Goal: Task Accomplishment & Management: Use online tool/utility

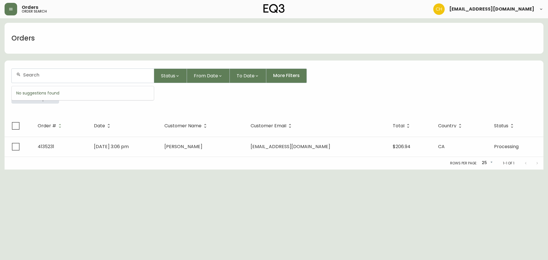
click at [27, 75] on input "text" at bounding box center [86, 74] width 126 height 5
type input "4134728"
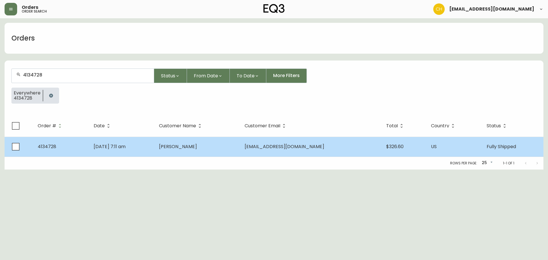
click at [197, 147] on span "[PERSON_NAME]" at bounding box center [178, 146] width 38 height 7
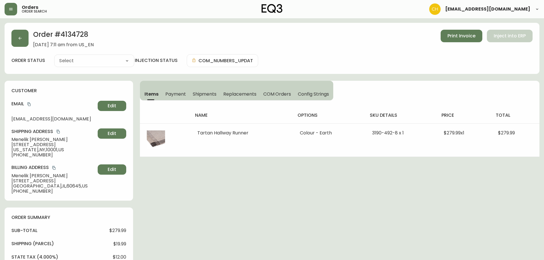
type input "Fully Shipped"
select select "FULLY_SHIPPED"
click at [18, 37] on button "button" at bounding box center [19, 38] width 17 height 17
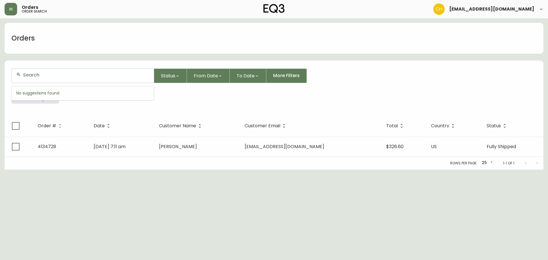
click at [43, 75] on input "text" at bounding box center [86, 74] width 126 height 5
type input "4135222"
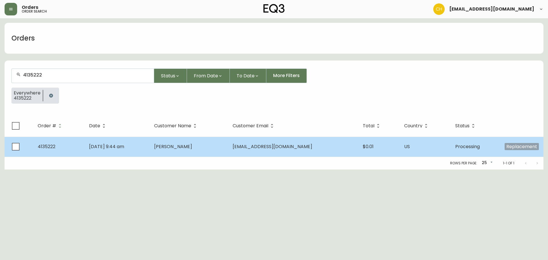
click at [192, 148] on span "[PERSON_NAME]" at bounding box center [173, 146] width 38 height 7
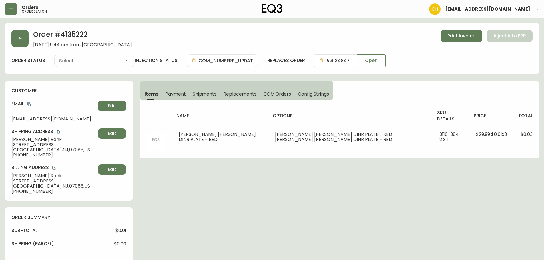
type input "Processing"
select select "PROCESSING"
click at [204, 93] on span "Shipments" at bounding box center [205, 94] width 24 height 6
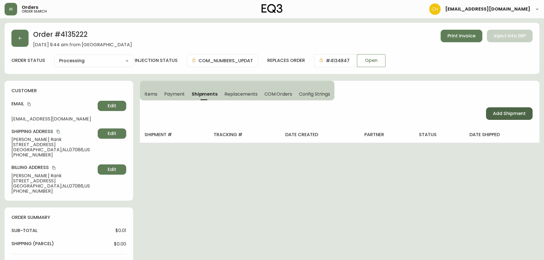
click at [510, 112] on span "Add Shipment" at bounding box center [509, 113] width 33 height 6
select select "PENDING"
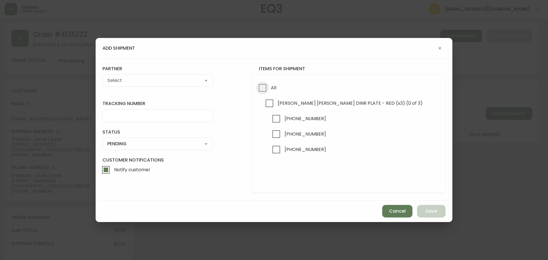
drag, startPoint x: 262, startPoint y: 89, endPoint x: 240, endPoint y: 86, distance: 22.7
click at [262, 89] on input "All" at bounding box center [262, 87] width 13 height 13
checkbox input "true"
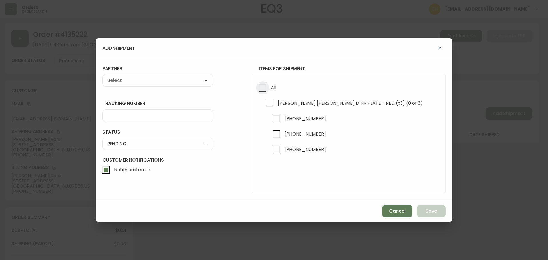
checkbox input "true"
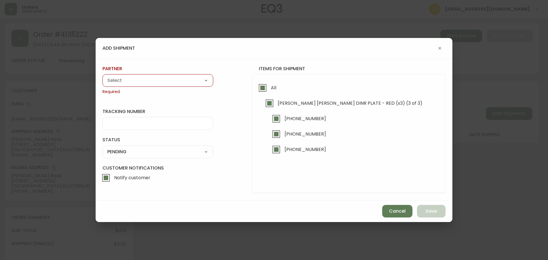
click at [152, 79] on select "A Move to Remember LLC ABF Freight Alero [PERSON_NAME] Canada Post Canpar Expre…" at bounding box center [157, 80] width 111 height 9
select select "cjy0a9taa01x001669l98m63c"
click at [102, 76] on select "A Move to Remember LLC ABF Freight Alero [PERSON_NAME] Canada Post Canpar Expre…" at bounding box center [157, 80] width 111 height 9
type input "FedEx"
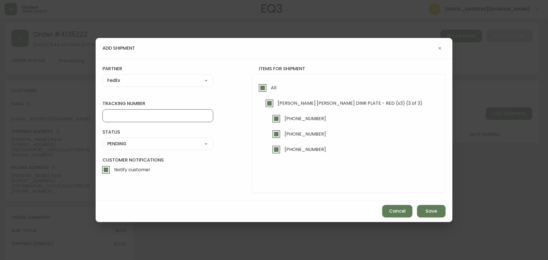
click at [128, 116] on input "tracking number" at bounding box center [157, 115] width 101 height 5
type input "455177310240"
click at [115, 148] on div "SHIPPED PENDING CANCELLED" at bounding box center [157, 144] width 111 height 13
click at [124, 142] on select "SHIPPED PENDING CANCELLED" at bounding box center [157, 144] width 111 height 9
click at [102, 140] on select "SHIPPED PENDING CANCELLED" at bounding box center [157, 144] width 111 height 9
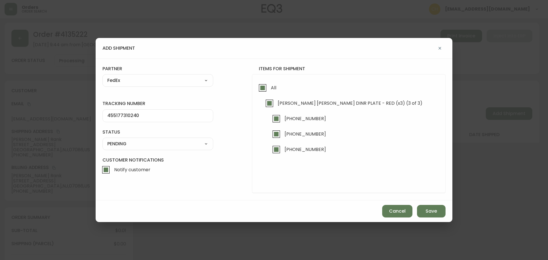
select select "PENDING"
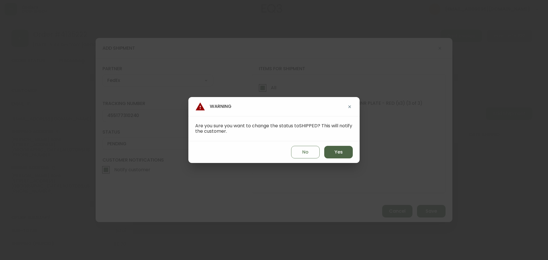
click at [331, 149] on button "Yes" at bounding box center [338, 152] width 29 height 13
type input "SHIPPED"
select select "SHIPPED"
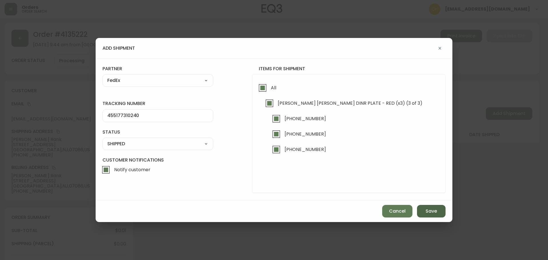
click at [434, 213] on span "Save" at bounding box center [431, 211] width 11 height 6
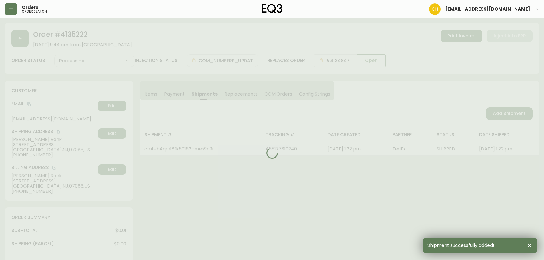
type input "Fully Shipped"
select select "FULLY_SHIPPED"
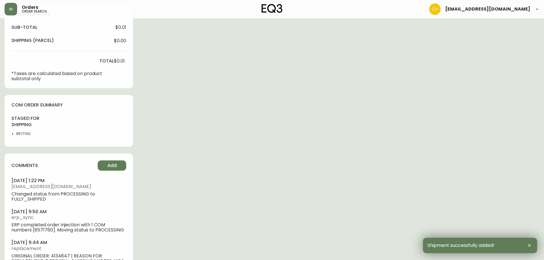
scroll to position [234, 0]
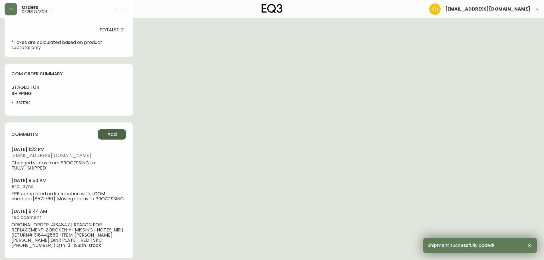
click at [116, 135] on span "Add" at bounding box center [111, 134] width 9 height 6
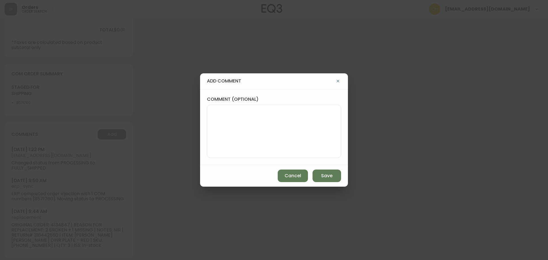
click at [239, 126] on textarea "comment (optional)" at bounding box center [274, 131] width 124 height 46
type textarea "c"
type textarea "CH"
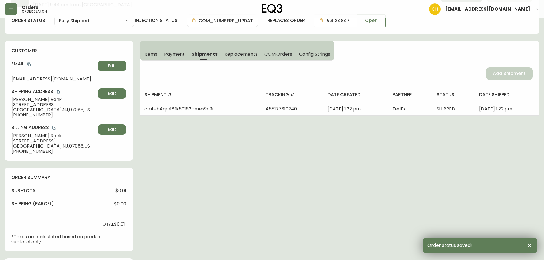
scroll to position [0, 0]
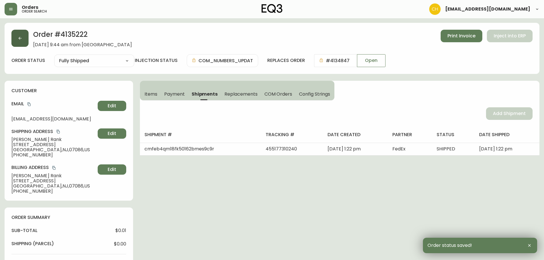
click at [22, 39] on icon "button" at bounding box center [20, 38] width 5 height 5
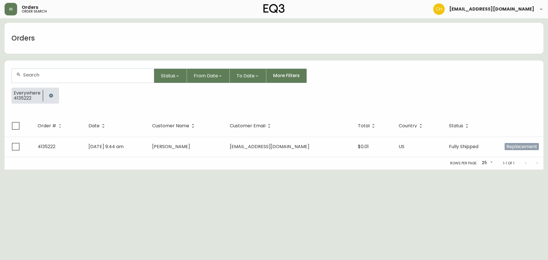
click at [34, 74] on input "text" at bounding box center [86, 74] width 126 height 5
click at [38, 76] on input "text" at bounding box center [86, 74] width 126 height 5
type input "4135226"
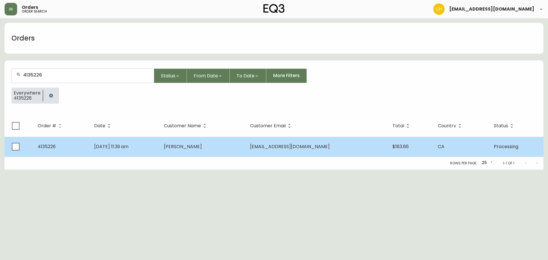
click at [212, 148] on td "[PERSON_NAME]" at bounding box center [202, 147] width 86 height 20
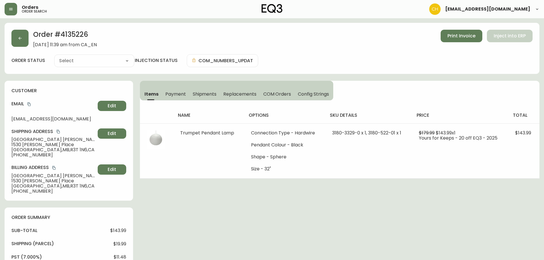
type input "Processing"
select select "PROCESSING"
click at [200, 93] on span "Shipments" at bounding box center [205, 94] width 24 height 6
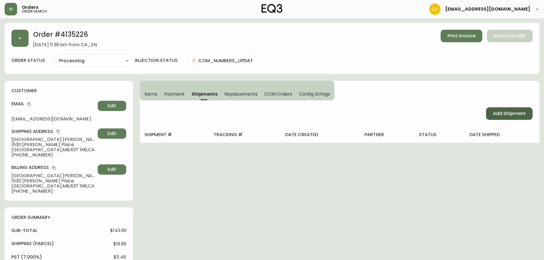
click at [503, 113] on span "Add Shipment" at bounding box center [509, 113] width 33 height 6
select select "PENDING"
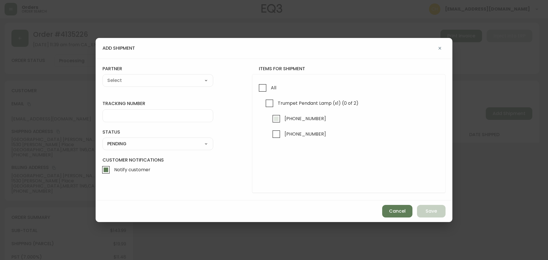
click at [278, 116] on input "[PHONE_NUMBER]" at bounding box center [276, 118] width 13 height 13
checkbox input "true"
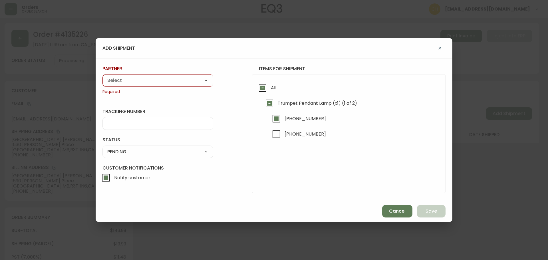
click at [155, 83] on select "A Move to Remember LLC ABF Freight Alero [PERSON_NAME] Canada Post Canpar Expre…" at bounding box center [157, 80] width 111 height 9
select select "cjy0a9taa01x001669l98m63c"
click at [102, 76] on select "A Move to Remember LLC ABF Freight Alero [PERSON_NAME] Canada Post Canpar Expre…" at bounding box center [157, 80] width 111 height 9
type input "FedEx"
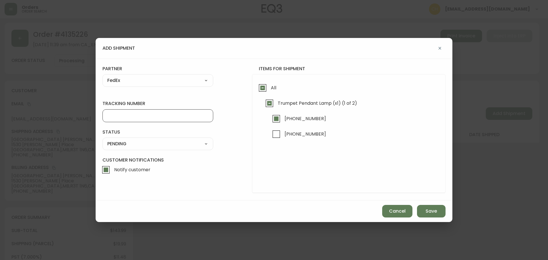
click at [123, 114] on input "tracking number" at bounding box center [157, 115] width 101 height 5
type input "4"
type input "455183577994"
click at [124, 145] on select "SHIPPED PENDING CANCELLED" at bounding box center [157, 144] width 111 height 9
click at [102, 140] on select "SHIPPED PENDING CANCELLED" at bounding box center [157, 144] width 111 height 9
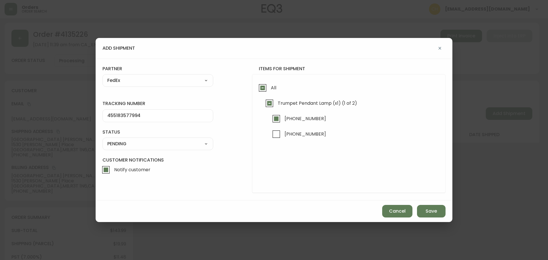
select select "PENDING"
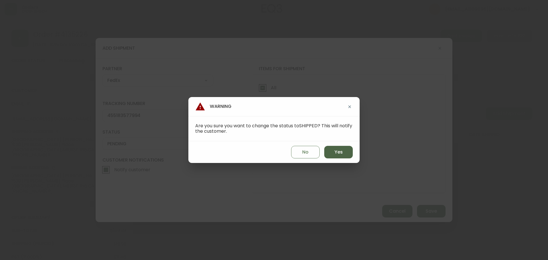
click at [333, 153] on button "Yes" at bounding box center [338, 152] width 29 height 13
type input "SHIPPED"
select select "SHIPPED"
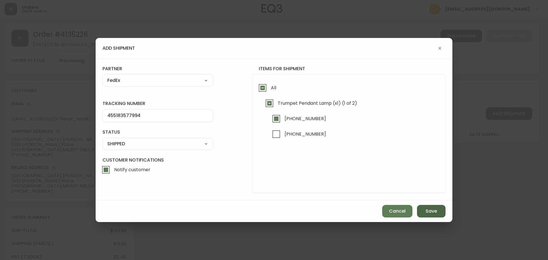
click at [429, 210] on span "Save" at bounding box center [431, 211] width 11 height 6
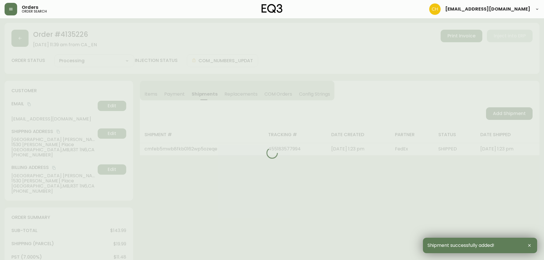
type input "Partially Shipped"
select select "PARTIALLY_SHIPPED"
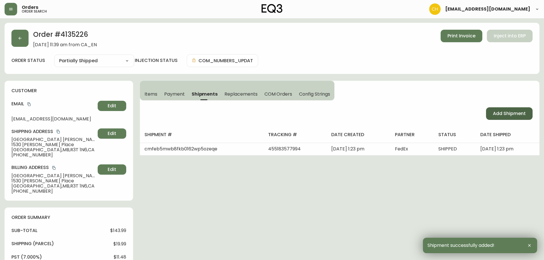
click at [514, 114] on span "Add Shipment" at bounding box center [509, 113] width 33 height 6
select select "PENDING"
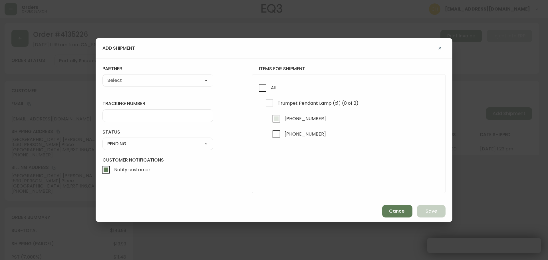
checkbox input "true"
click at [277, 134] on input "[PHONE_NUMBER]" at bounding box center [276, 134] width 13 height 13
checkbox input "true"
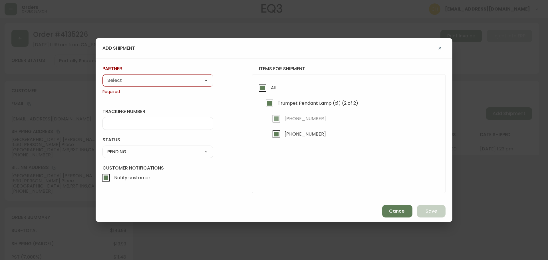
drag, startPoint x: 153, startPoint y: 81, endPoint x: 151, endPoint y: 84, distance: 3.4
click at [152, 81] on select "A Move to Remember LLC ABF Freight Alero [PERSON_NAME] Canada Post Canpar Expre…" at bounding box center [157, 80] width 111 height 9
select select "cjy0a9taa01x001669l98m63c"
click at [102, 76] on select "A Move to Remember LLC ABF Freight Alero [PERSON_NAME] Canada Post Canpar Expre…" at bounding box center [157, 80] width 111 height 9
type input "FedEx"
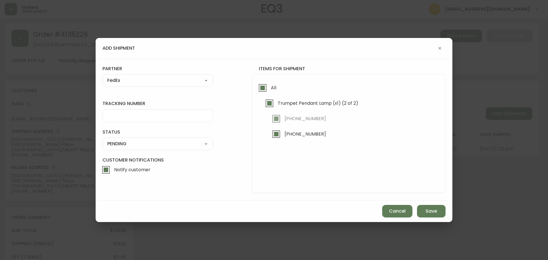
click at [126, 117] on input "tracking number" at bounding box center [157, 115] width 101 height 5
type input "455183578008"
click at [120, 148] on div "SHIPPED PENDING CANCELLED" at bounding box center [157, 144] width 111 height 13
click at [121, 144] on select "SHIPPED PENDING CANCELLED" at bounding box center [157, 144] width 111 height 9
click at [102, 140] on select "SHIPPED PENDING CANCELLED" at bounding box center [157, 144] width 111 height 9
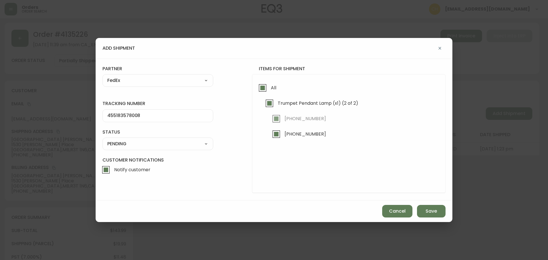
select select "PENDING"
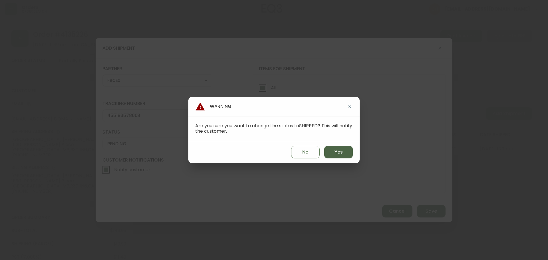
click at [339, 154] on span "Yes" at bounding box center [339, 152] width 8 height 6
type input "SHIPPED"
select select "SHIPPED"
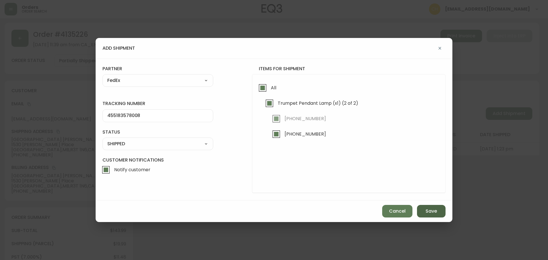
click at [441, 215] on button "Save" at bounding box center [431, 211] width 29 height 13
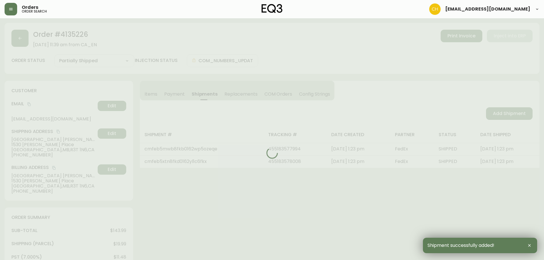
type input "Fully Shipped"
select select "FULLY_SHIPPED"
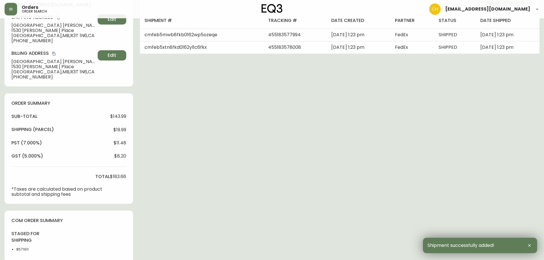
scroll to position [228, 0]
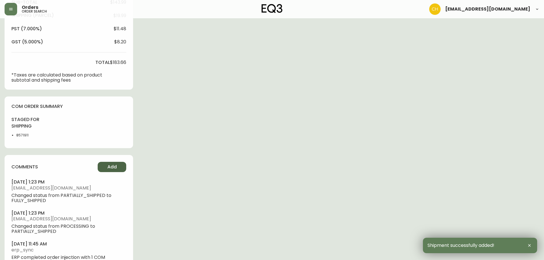
click at [109, 168] on span "Add" at bounding box center [111, 167] width 9 height 6
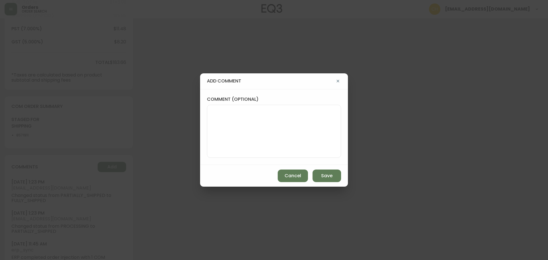
click at [239, 132] on textarea "comment (optional)" at bounding box center [274, 131] width 124 height 46
type textarea "CH"
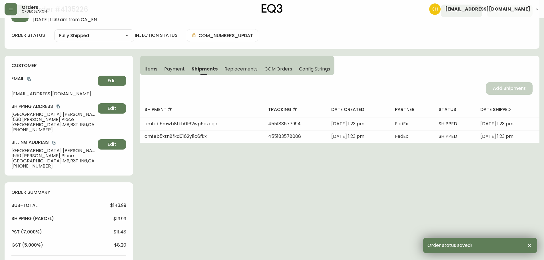
scroll to position [0, 0]
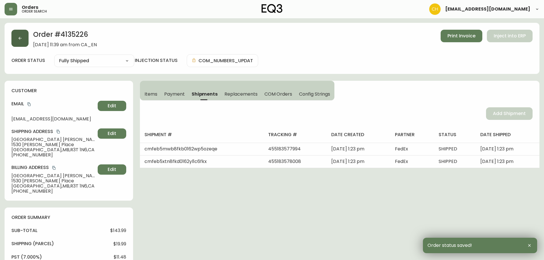
click at [23, 34] on button "button" at bounding box center [19, 38] width 17 height 17
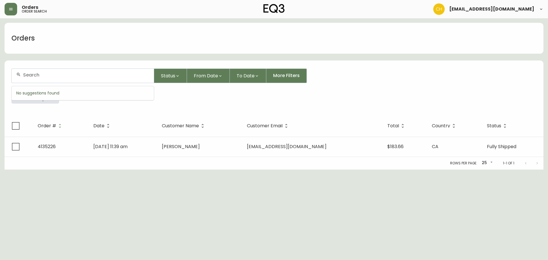
click at [28, 72] on input "text" at bounding box center [86, 74] width 126 height 5
type input "4135232"
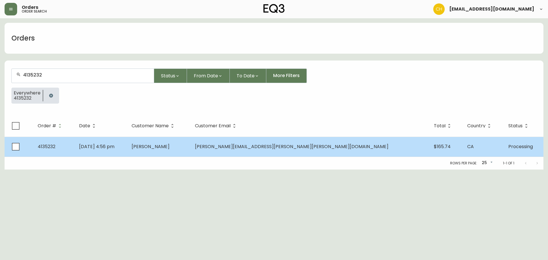
click at [181, 146] on td "[PERSON_NAME]" at bounding box center [158, 147] width 63 height 20
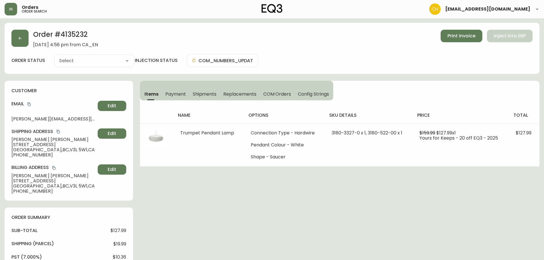
type input "Processing"
select select "PROCESSING"
click at [206, 93] on span "Shipments" at bounding box center [205, 94] width 24 height 6
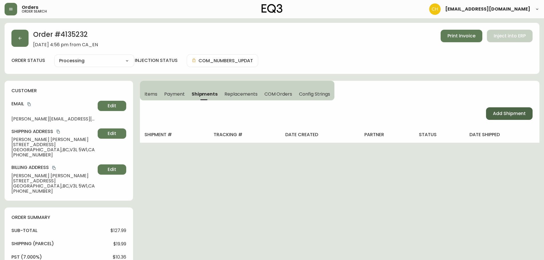
click at [497, 113] on span "Add Shipment" at bounding box center [509, 113] width 33 height 6
select select "PENDING"
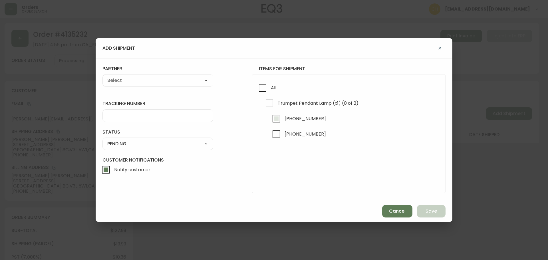
drag, startPoint x: 275, startPoint y: 118, endPoint x: 231, endPoint y: 106, distance: 45.3
click at [274, 117] on input "[PHONE_NUMBER]" at bounding box center [276, 118] width 13 height 13
checkbox input "true"
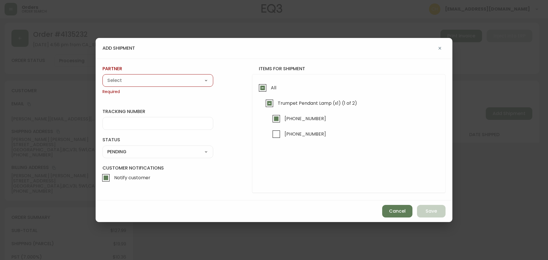
click at [154, 80] on select "A Move to Remember LLC ABF Freight Alero [PERSON_NAME] Canada Post Canpar Expre…" at bounding box center [157, 80] width 111 height 9
select select "cjy0a9taa01x001669l98m63c"
click at [102, 76] on select "A Move to Remember LLC ABF Freight Alero [PERSON_NAME] Canada Post Canpar Expre…" at bounding box center [157, 80] width 111 height 9
type input "FedEx"
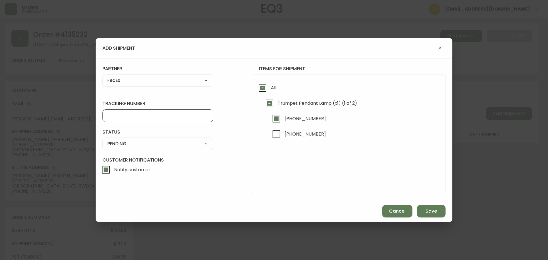
click at [129, 115] on input "tracking number" at bounding box center [157, 115] width 101 height 5
type input "455183578019"
click at [117, 144] on select "SHIPPED PENDING CANCELLED" at bounding box center [157, 144] width 111 height 9
click at [102, 140] on select "SHIPPED PENDING CANCELLED" at bounding box center [157, 144] width 111 height 9
select select "PENDING"
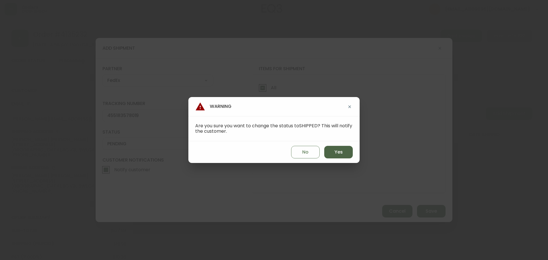
click at [339, 154] on span "Yes" at bounding box center [339, 152] width 8 height 6
type input "SHIPPED"
select select "SHIPPED"
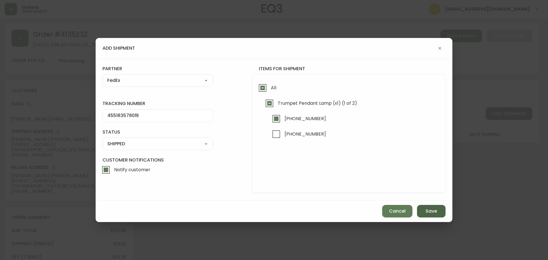
click at [430, 209] on span "Save" at bounding box center [431, 211] width 11 height 6
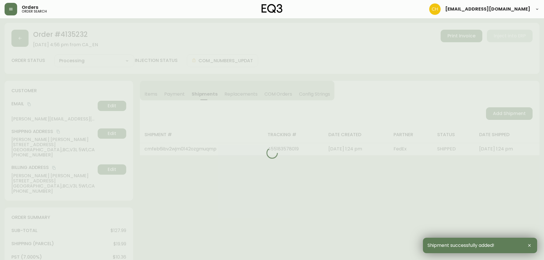
type input "Partially Shipped"
select select "PARTIALLY_SHIPPED"
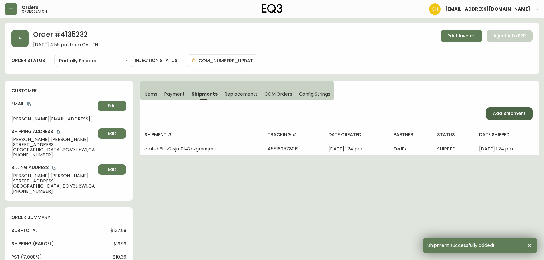
click at [503, 113] on span "Add Shipment" at bounding box center [509, 113] width 33 height 6
select select "PENDING"
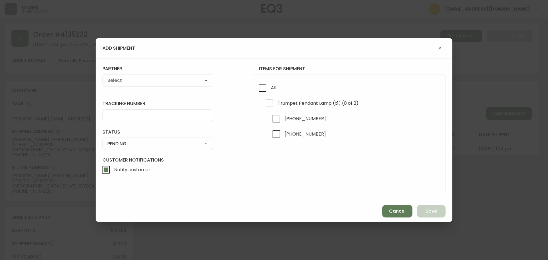
checkbox input "true"
click at [277, 133] on input "[PHONE_NUMBER]" at bounding box center [276, 134] width 13 height 13
checkbox input "true"
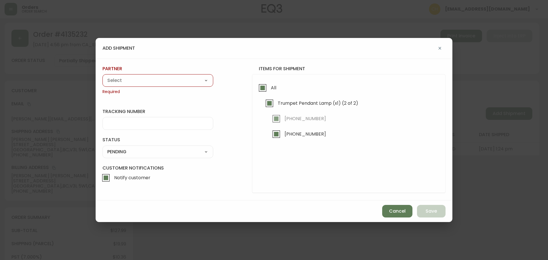
click at [139, 82] on select "A Move to Remember LLC ABF Freight Alero [PERSON_NAME] Canada Post Canpar Expre…" at bounding box center [157, 80] width 111 height 9
select select "cjy0a9taa01x001669l98m63c"
click at [102, 76] on select "A Move to Remember LLC ABF Freight Alero [PERSON_NAME] Canada Post Canpar Expre…" at bounding box center [157, 80] width 111 height 9
type input "FedEx"
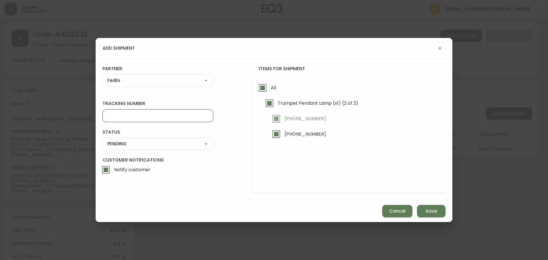
click at [115, 116] on input "tracking number" at bounding box center [157, 115] width 101 height 5
type input "455183578020"
click at [122, 146] on select "SHIPPED PENDING CANCELLED" at bounding box center [157, 144] width 111 height 9
click at [102, 140] on select "SHIPPED PENDING CANCELLED" at bounding box center [157, 144] width 111 height 9
select select "PENDING"
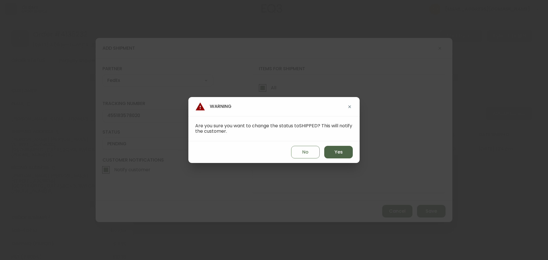
click at [336, 149] on span "Yes" at bounding box center [339, 152] width 8 height 6
type input "SHIPPED"
select select "SHIPPED"
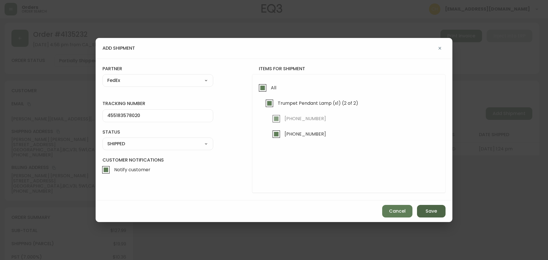
click at [426, 213] on span "Save" at bounding box center [431, 211] width 11 height 6
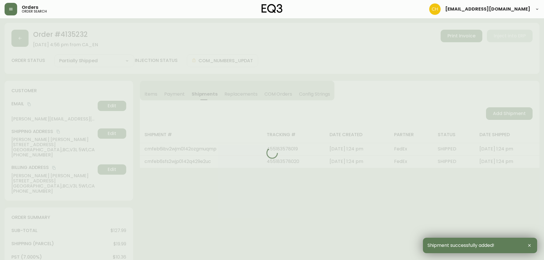
type input "Fully Shipped"
select select "FULLY_SHIPPED"
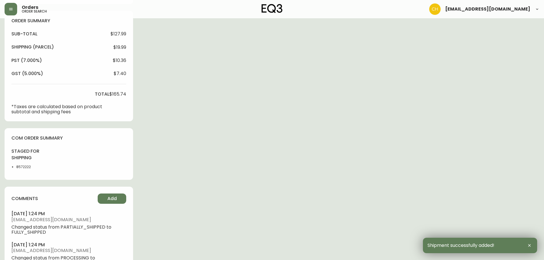
scroll to position [228, 0]
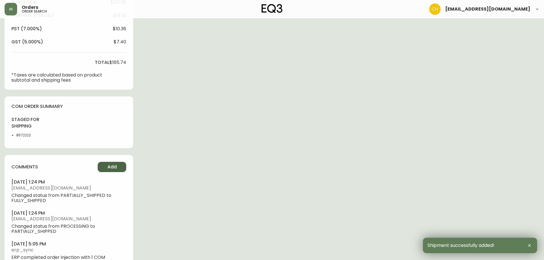
click at [106, 165] on button "Add" at bounding box center [112, 167] width 29 height 10
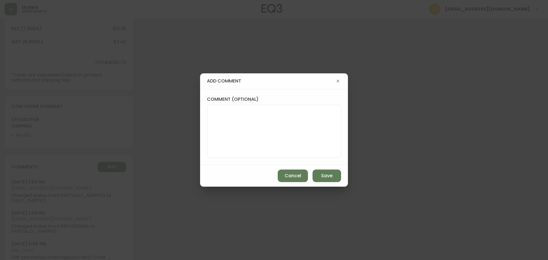
click at [256, 138] on textarea "comment (optional)" at bounding box center [274, 131] width 124 height 46
type textarea "CH"
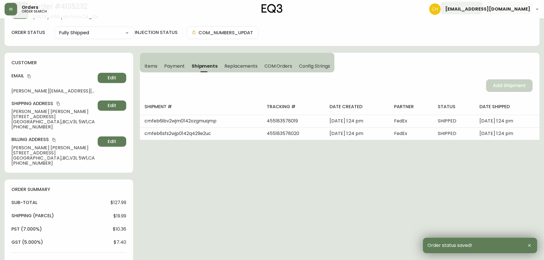
scroll to position [0, 0]
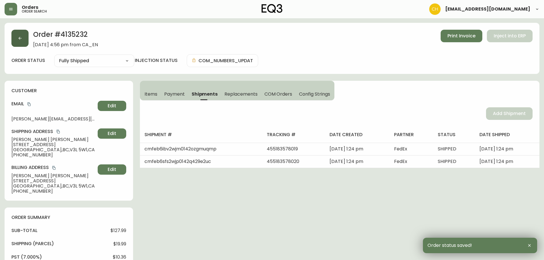
click at [22, 42] on button "button" at bounding box center [19, 38] width 17 height 17
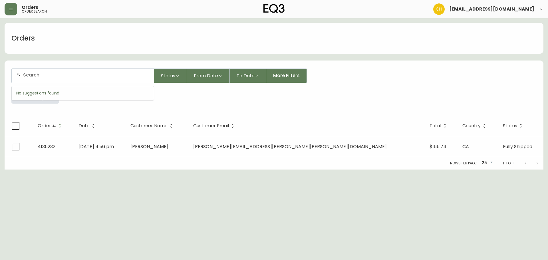
click at [33, 73] on input "text" at bounding box center [86, 74] width 126 height 5
type input "4135236"
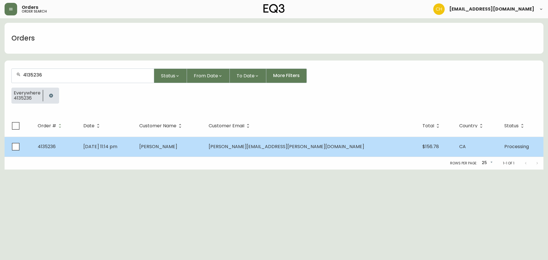
click at [204, 143] on td "[PERSON_NAME]" at bounding box center [170, 147] width 70 height 20
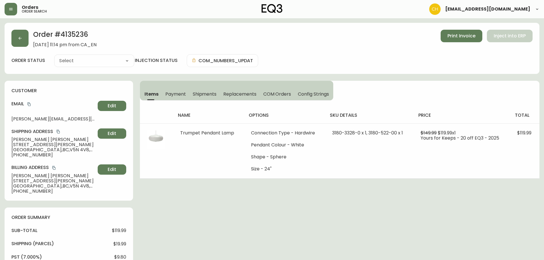
type input "Processing"
select select "PROCESSING"
click at [205, 94] on span "Shipments" at bounding box center [205, 94] width 24 height 6
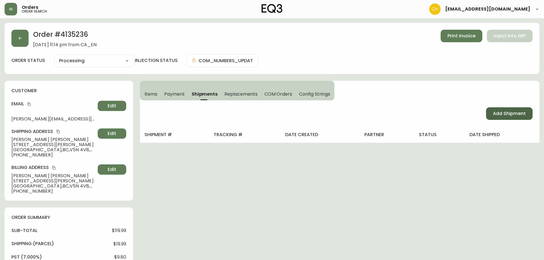
click at [494, 112] on span "Add Shipment" at bounding box center [509, 113] width 33 height 6
select select "PENDING"
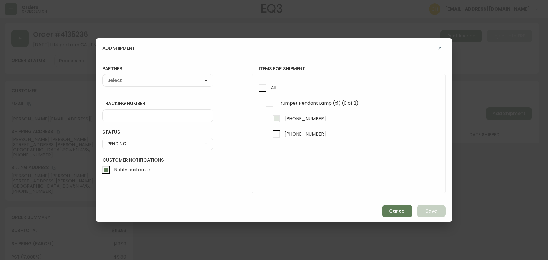
click at [278, 117] on input "[PHONE_NUMBER]" at bounding box center [276, 118] width 13 height 13
checkbox input "true"
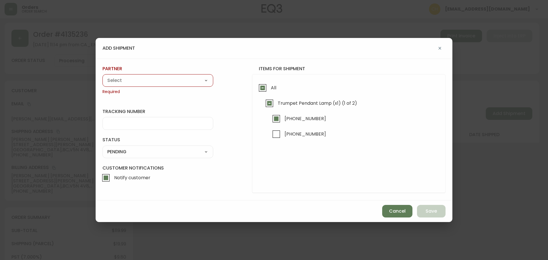
click at [174, 83] on select "A Move to Remember LLC ABF Freight Alero [PERSON_NAME] Canada Post Canpar Expre…" at bounding box center [157, 80] width 111 height 9
select select "cjy0a9taa01x001669l98m63c"
click at [102, 76] on select "A Move to Remember LLC ABF Freight Alero [PERSON_NAME] Canada Post Canpar Expre…" at bounding box center [157, 80] width 111 height 9
type input "FedEx"
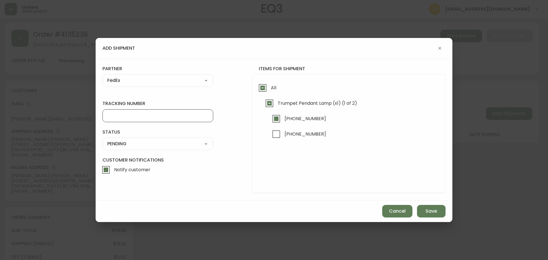
click at [131, 116] on input "tracking number" at bounding box center [157, 115] width 101 height 5
type input "455183578030"
click at [122, 146] on select "SHIPPED PENDING CANCELLED" at bounding box center [157, 144] width 111 height 9
click at [102, 140] on select "SHIPPED PENDING CANCELLED" at bounding box center [157, 144] width 111 height 9
select select "PENDING"
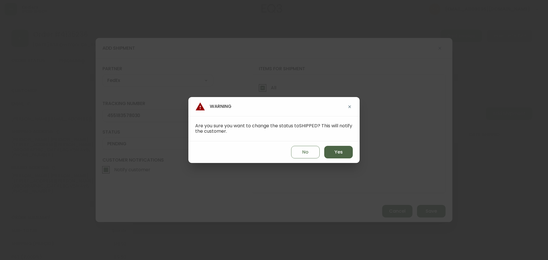
click at [344, 151] on button "Yes" at bounding box center [338, 152] width 29 height 13
type input "SHIPPED"
select select "SHIPPED"
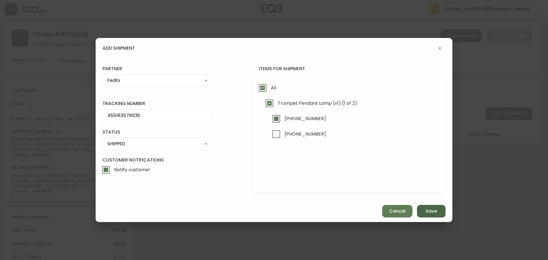
click at [430, 206] on button "Save" at bounding box center [431, 211] width 29 height 13
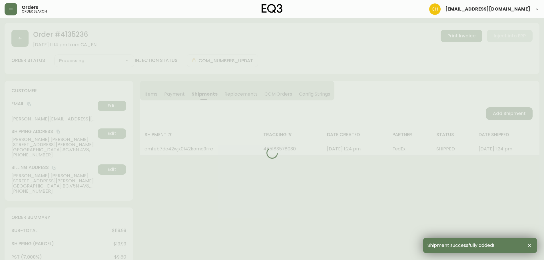
type input "Partially Shipped"
select select "PARTIALLY_SHIPPED"
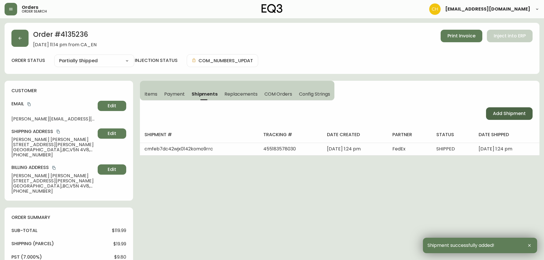
click at [516, 114] on span "Add Shipment" at bounding box center [509, 113] width 33 height 6
select select "PENDING"
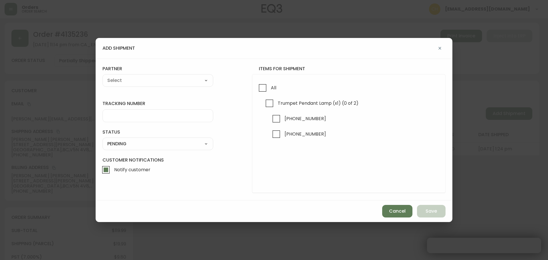
checkbox input "true"
click at [278, 132] on input "[PHONE_NUMBER]" at bounding box center [276, 134] width 13 height 13
checkbox input "true"
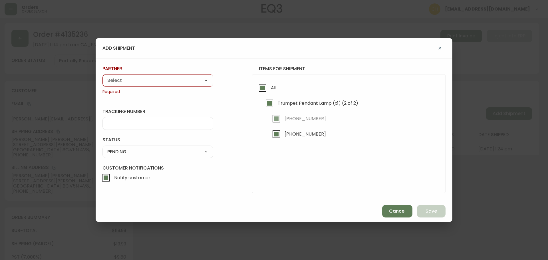
click at [167, 83] on select "A Move to Remember LLC ABF Freight Alero [PERSON_NAME] Canada Post Canpar Expre…" at bounding box center [157, 80] width 111 height 9
select select "cjy0a9taa01x001669l98m63c"
click at [102, 76] on select "A Move to Remember LLC ABF Freight Alero [PERSON_NAME] Canada Post Canpar Expre…" at bounding box center [157, 80] width 111 height 9
type input "FedEx"
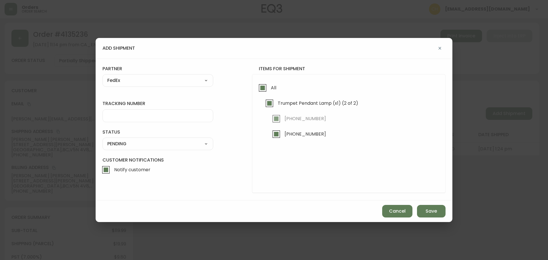
click at [123, 117] on input "tracking number" at bounding box center [157, 115] width 101 height 5
type input "455183578041"
click at [124, 142] on select "SHIPPED PENDING CANCELLED" at bounding box center [157, 144] width 111 height 9
click at [102, 140] on select "SHIPPED PENDING CANCELLED" at bounding box center [157, 144] width 111 height 9
select select "PENDING"
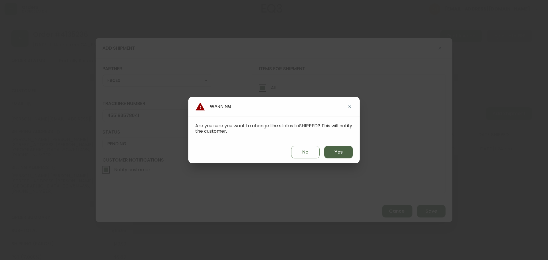
click at [340, 152] on span "Yes" at bounding box center [339, 152] width 8 height 6
type input "SHIPPED"
select select "SHIPPED"
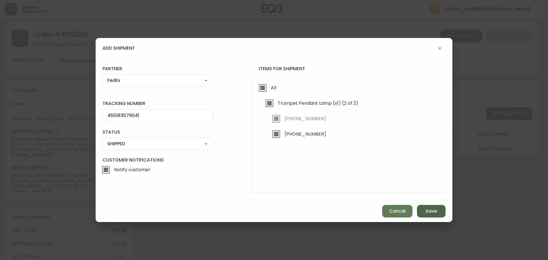
click at [429, 207] on button "Save" at bounding box center [431, 211] width 29 height 13
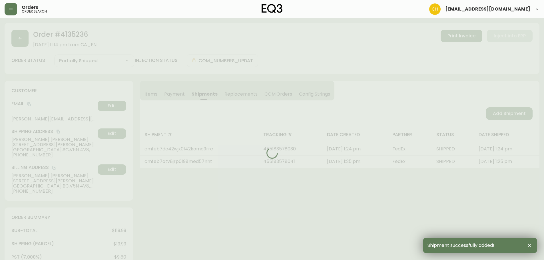
type input "Fully Shipped"
select select "FULLY_SHIPPED"
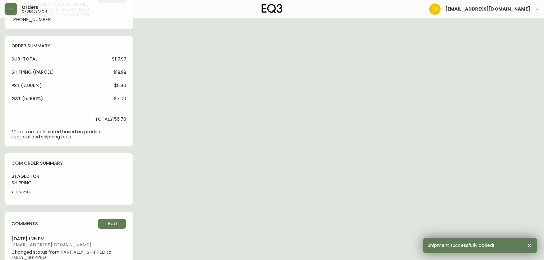
scroll to position [200, 0]
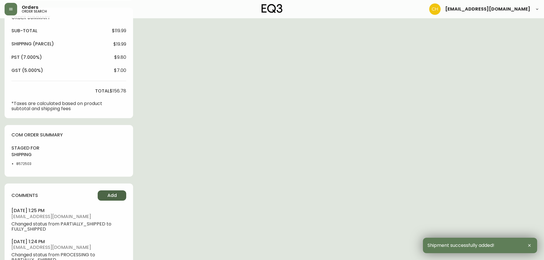
click at [110, 193] on span "Add" at bounding box center [111, 195] width 9 height 6
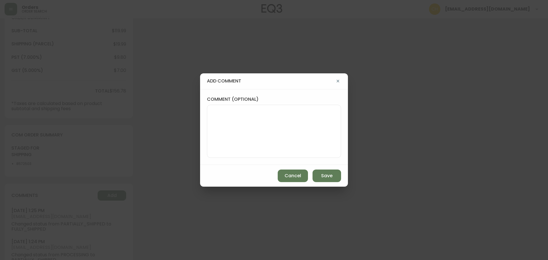
click at [211, 137] on div at bounding box center [274, 131] width 134 height 53
type textarea "CH"
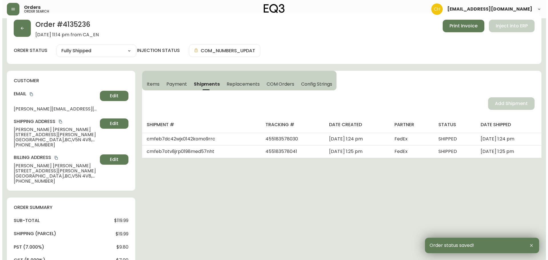
scroll to position [0, 0]
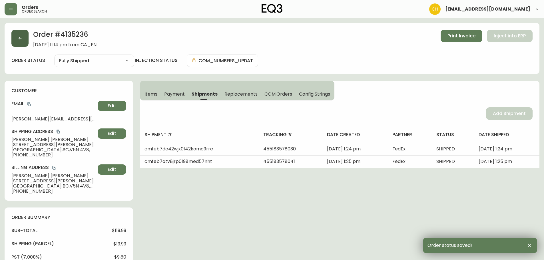
click at [26, 41] on button "button" at bounding box center [19, 38] width 17 height 17
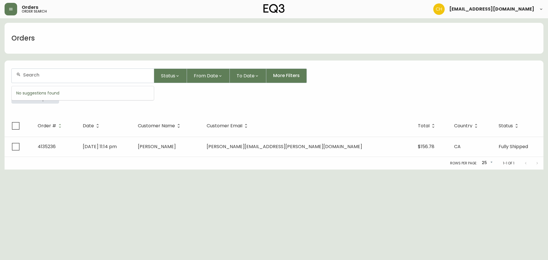
click at [26, 75] on input "text" at bounding box center [86, 74] width 126 height 5
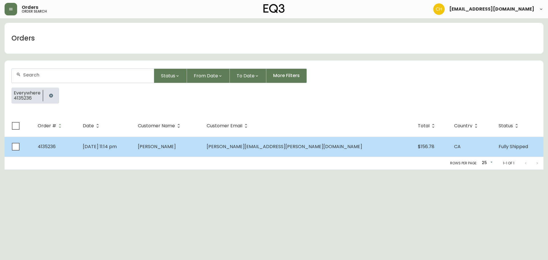
click at [176, 150] on span "[PERSON_NAME]" at bounding box center [157, 146] width 38 height 7
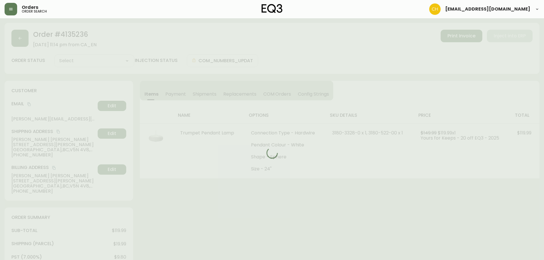
type input "Fully Shipped"
select select "FULLY_SHIPPED"
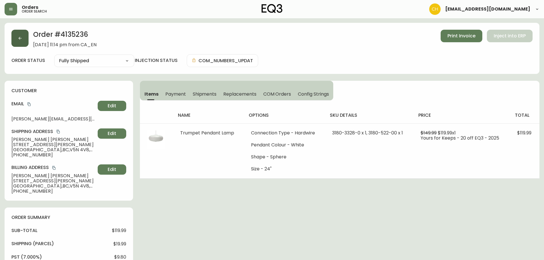
click at [20, 41] on button "button" at bounding box center [19, 38] width 17 height 17
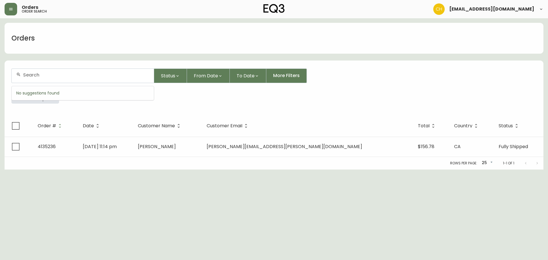
click at [32, 72] on div at bounding box center [83, 76] width 142 height 14
type input "4135230"
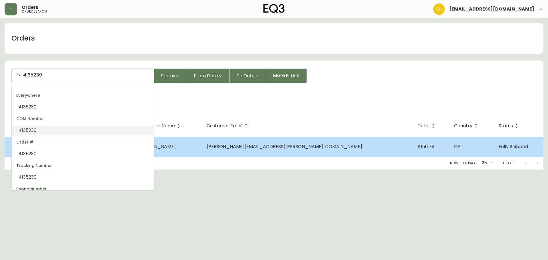
click at [176, 149] on span "[PERSON_NAME]" at bounding box center [157, 146] width 38 height 7
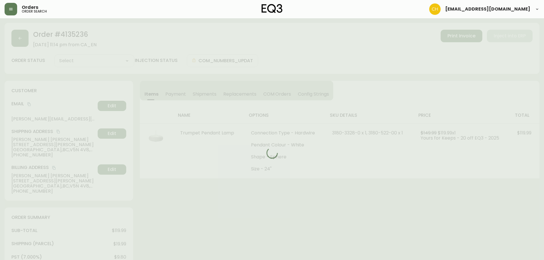
type input "Fully Shipped"
select select "FULLY_SHIPPED"
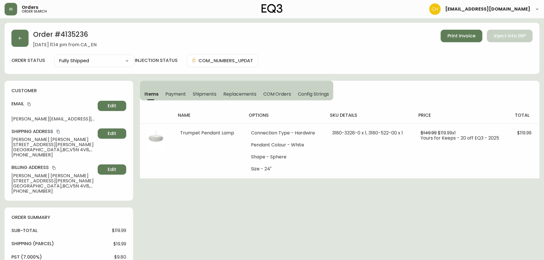
click at [200, 90] on button "Shipments" at bounding box center [204, 94] width 31 height 13
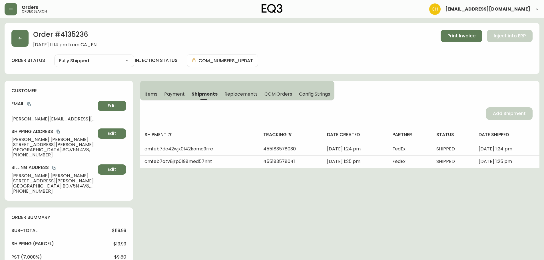
click at [497, 112] on div "Add Shipment" at bounding box center [339, 113] width 399 height 26
click at [21, 41] on button "button" at bounding box center [19, 38] width 17 height 17
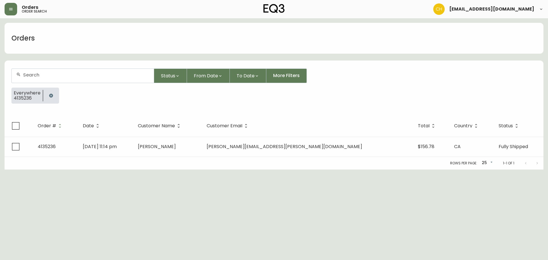
click at [39, 73] on input "text" at bounding box center [86, 74] width 126 height 5
type input "4135230"
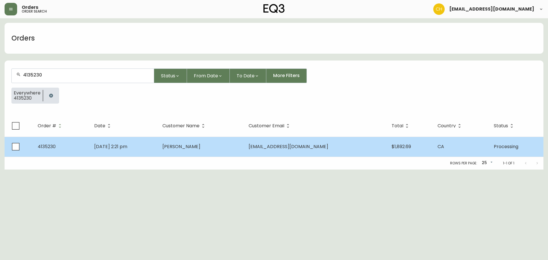
click at [186, 154] on td "[PERSON_NAME]" at bounding box center [201, 147] width 86 height 20
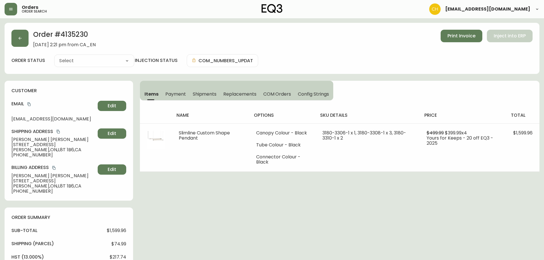
type input "Processing"
select select "PROCESSING"
click at [207, 92] on span "Shipments" at bounding box center [205, 94] width 24 height 6
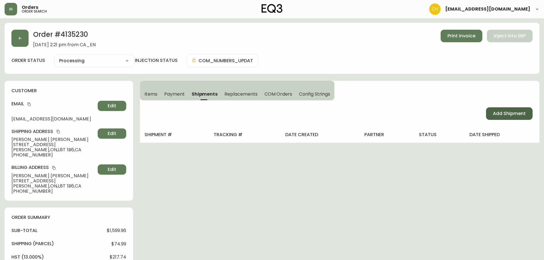
click at [501, 114] on span "Add Shipment" at bounding box center [509, 113] width 33 height 6
select select "PENDING"
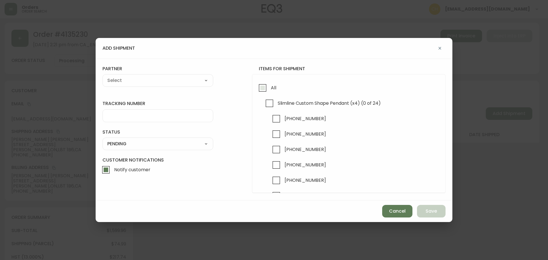
click at [263, 89] on input "All" at bounding box center [262, 87] width 13 height 13
checkbox input "true"
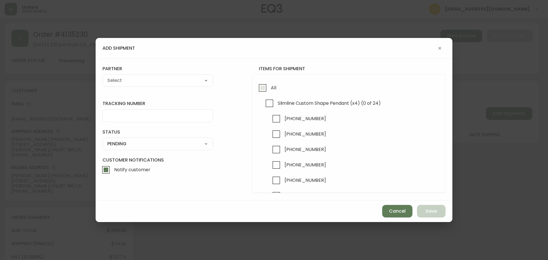
checkbox input "true"
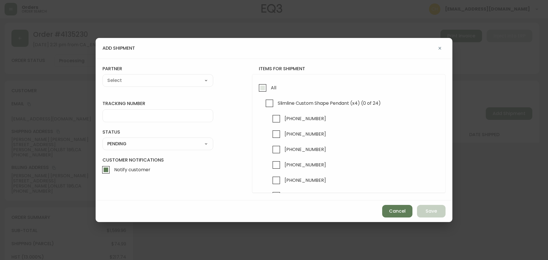
checkbox input "true"
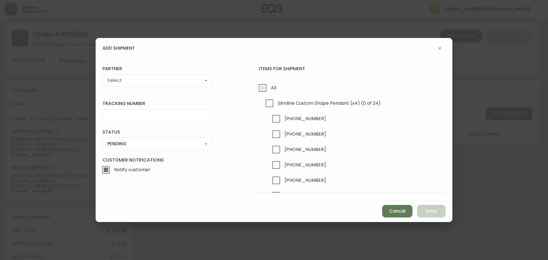
checkbox input "true"
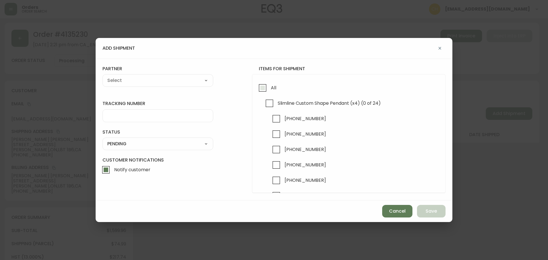
checkbox input "true"
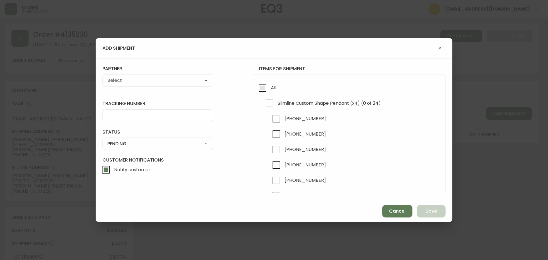
checkbox input "true"
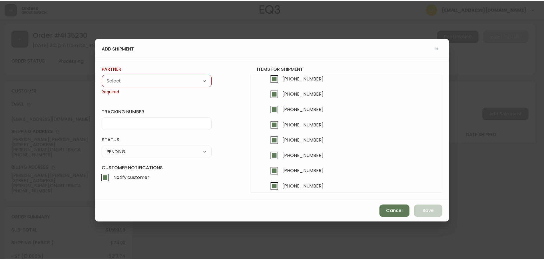
scroll to position [294, 0]
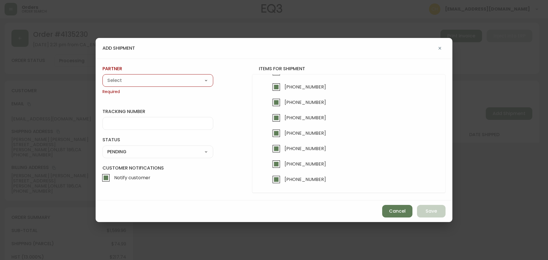
click at [122, 81] on select "A Move to Remember LLC ABF Freight Alero [PERSON_NAME] Canada Post Canpar Expre…" at bounding box center [157, 80] width 111 height 9
select select "cjy0a9taa01x001669l98m63c"
click at [102, 76] on select "A Move to Remember LLC ABF Freight Alero [PERSON_NAME] Canada Post Canpar Expre…" at bounding box center [157, 80] width 111 height 9
type input "FedEx"
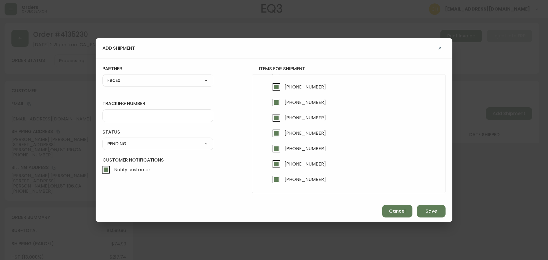
click at [124, 113] on input "tracking number" at bounding box center [157, 115] width 101 height 5
type input "455183578052"
click at [120, 143] on select "SHIPPED PENDING CANCELLED" at bounding box center [157, 144] width 111 height 9
click at [102, 140] on select "SHIPPED PENDING CANCELLED" at bounding box center [157, 144] width 111 height 9
select select "PENDING"
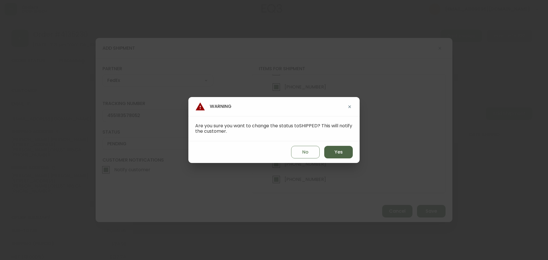
click at [347, 154] on button "Yes" at bounding box center [338, 152] width 29 height 13
type input "SHIPPED"
select select "SHIPPED"
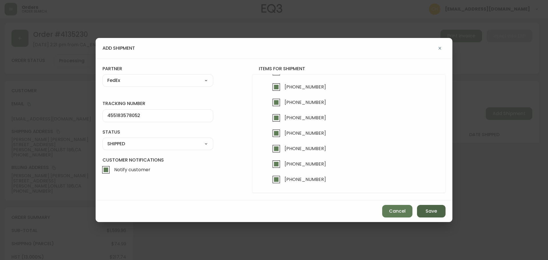
click at [429, 212] on span "Save" at bounding box center [431, 211] width 11 height 6
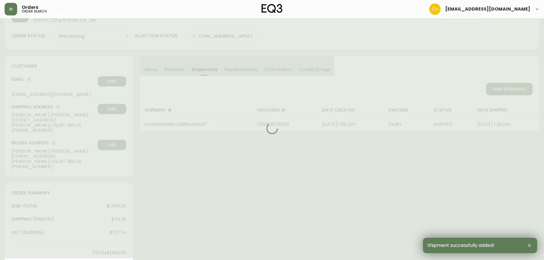
type input "Fully Shipped"
select select "FULLY_SHIPPED"
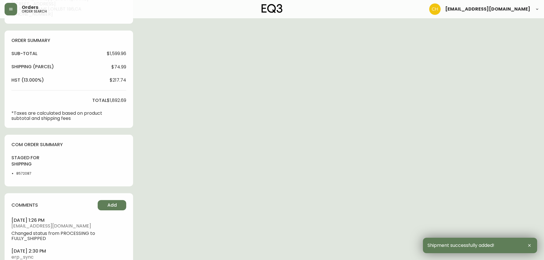
scroll to position [206, 0]
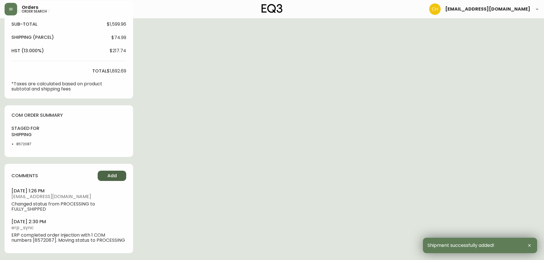
click at [108, 174] on span "Add" at bounding box center [111, 176] width 9 height 6
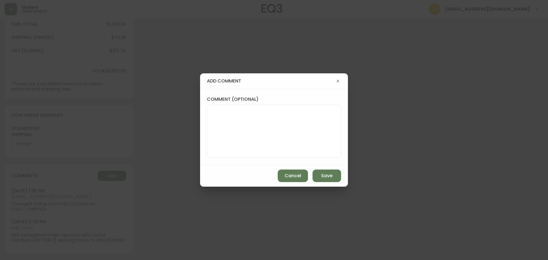
click at [230, 128] on textarea "comment (optional)" at bounding box center [274, 131] width 124 height 46
type textarea "CH"
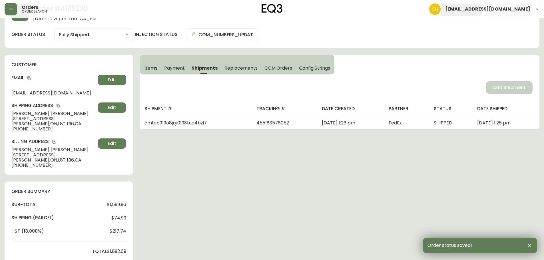
scroll to position [0, 0]
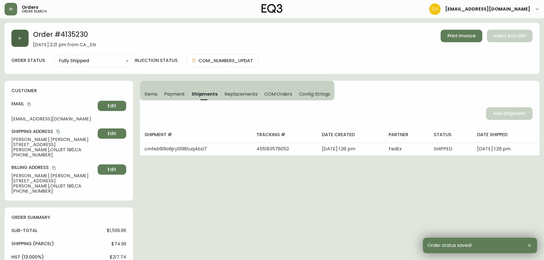
click at [22, 40] on button "button" at bounding box center [19, 38] width 17 height 17
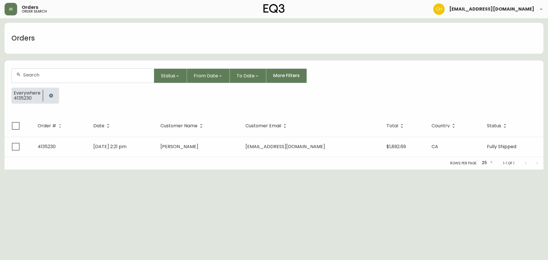
click at [32, 75] on input "text" at bounding box center [86, 74] width 126 height 5
type input "4135229"
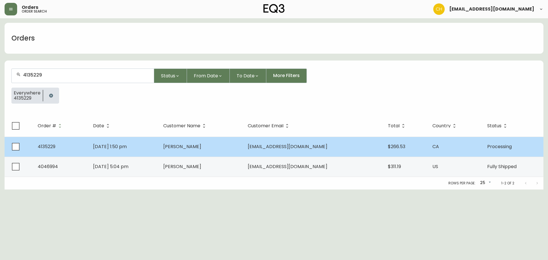
click at [186, 150] on td "[PERSON_NAME]" at bounding box center [201, 147] width 84 height 20
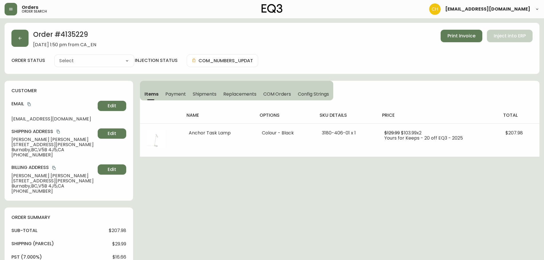
type input "Processing"
select select "PROCESSING"
click at [200, 93] on span "Shipments" at bounding box center [205, 94] width 24 height 6
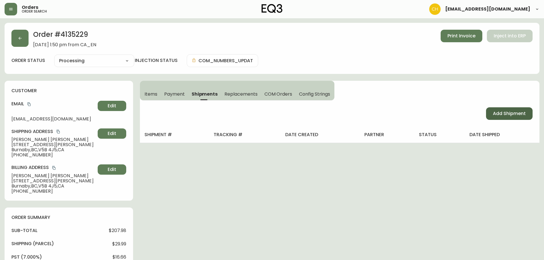
click at [491, 115] on button "Add Shipment" at bounding box center [509, 113] width 47 height 13
select select "PENDING"
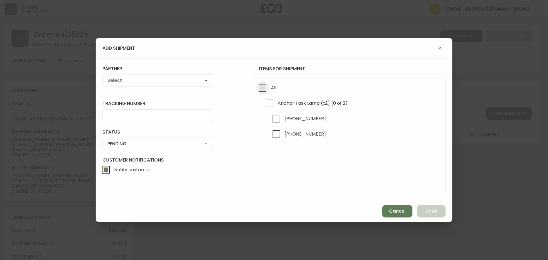
click at [262, 90] on input "All" at bounding box center [262, 87] width 13 height 13
checkbox input "true"
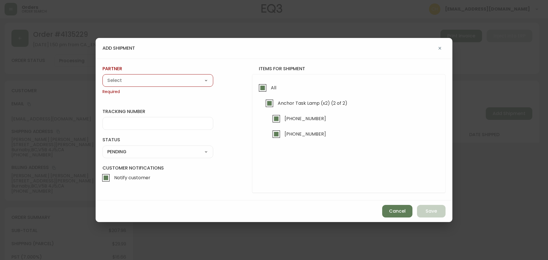
click at [188, 84] on select "A Move to Remember LLC ABF Freight Alero [PERSON_NAME] Canada Post Canpar Expre…" at bounding box center [157, 80] width 111 height 9
select select "cjy0a9taa01x001669l98m63c"
click at [102, 76] on select "A Move to Remember LLC ABF Freight Alero [PERSON_NAME] Canada Post Canpar Expre…" at bounding box center [157, 80] width 111 height 9
type input "FedEx"
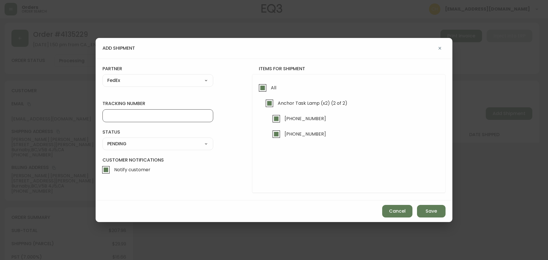
click at [121, 115] on input "tracking number" at bounding box center [157, 115] width 101 height 5
type input "455183578063"
click at [125, 144] on select "SHIPPED PENDING CANCELLED" at bounding box center [157, 144] width 111 height 9
click at [102, 140] on select "SHIPPED PENDING CANCELLED" at bounding box center [157, 144] width 111 height 9
select select "PENDING"
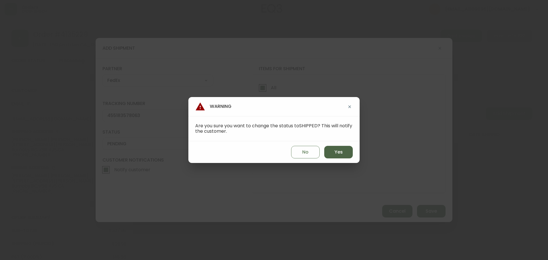
click at [346, 148] on button "Yes" at bounding box center [338, 152] width 29 height 13
type input "SHIPPED"
select select "SHIPPED"
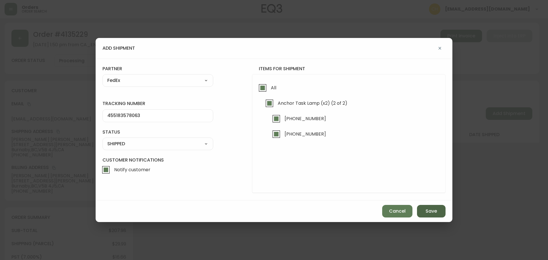
drag, startPoint x: 434, startPoint y: 212, endPoint x: 434, endPoint y: 209, distance: 3.0
click at [434, 212] on span "Save" at bounding box center [431, 211] width 11 height 6
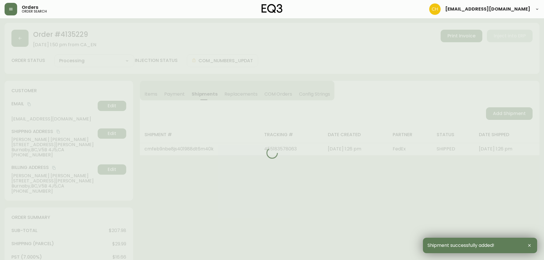
type input "Fully Shipped"
select select "FULLY_SHIPPED"
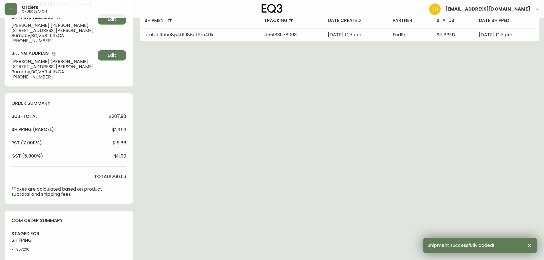
scroll to position [219, 0]
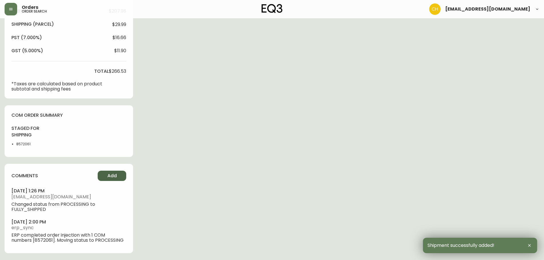
click at [120, 177] on button "Add" at bounding box center [112, 176] width 29 height 10
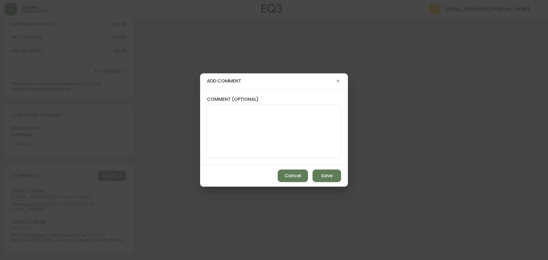
click at [214, 133] on textarea "comment (optional)" at bounding box center [274, 131] width 124 height 46
type textarea "CH"
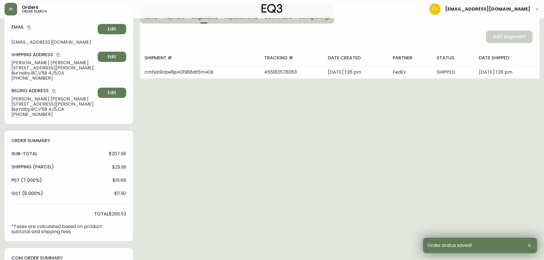
scroll to position [0, 0]
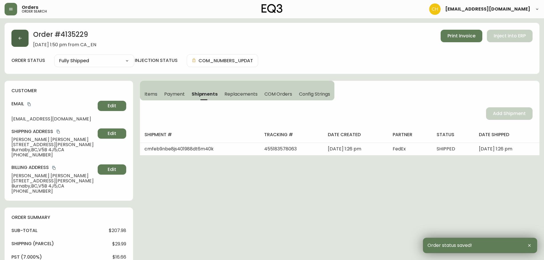
click at [25, 39] on button "button" at bounding box center [19, 38] width 17 height 17
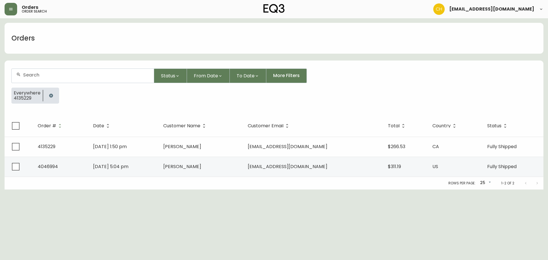
click at [29, 71] on div at bounding box center [83, 76] width 142 height 14
type input "4135233"
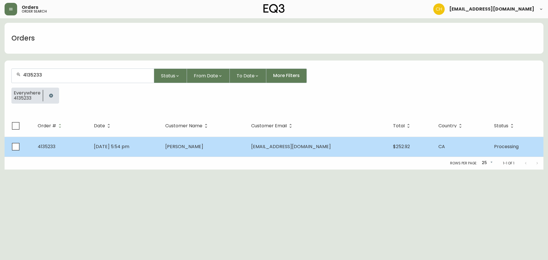
click at [161, 143] on td "[DATE] 5:54 pm" at bounding box center [124, 147] width 71 height 20
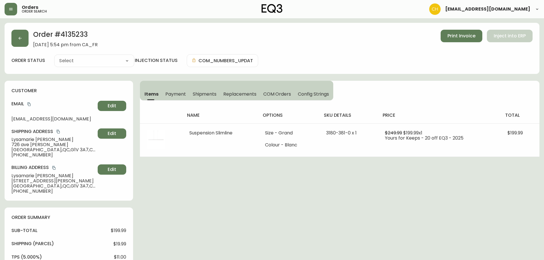
type input "Processing"
select select "PROCESSING"
click at [198, 93] on span "Shipments" at bounding box center [205, 94] width 24 height 6
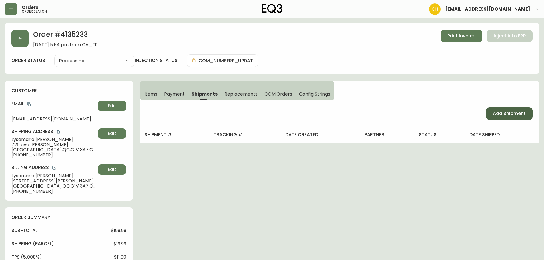
click at [495, 115] on span "Add Shipment" at bounding box center [509, 113] width 33 height 6
select select "PENDING"
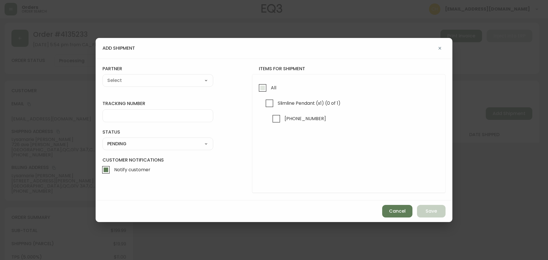
click at [263, 87] on input "All" at bounding box center [262, 87] width 13 height 13
checkbox input "true"
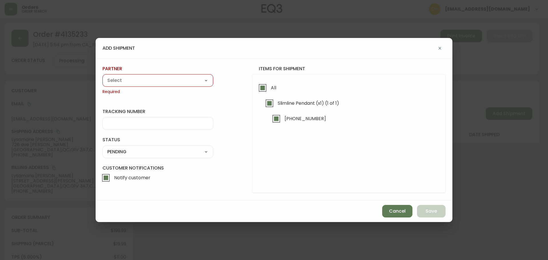
click at [174, 81] on select "A Move to Remember LLC ABF Freight Alero [PERSON_NAME] Canada Post Canpar Expre…" at bounding box center [157, 80] width 111 height 9
select select "cke4cr6aifkm00134atgpxasx"
click at [102, 76] on select "A Move to Remember LLC ABF Freight Alero [PERSON_NAME] Canada Post Canpar Expre…" at bounding box center [157, 80] width 111 height 9
type input "EXPRESS INSTALLATION SERVICES"
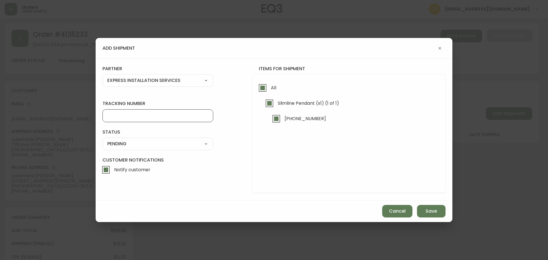
click at [124, 115] on input "tracking number" at bounding box center [157, 115] width 101 height 5
type input "455183578074"
click at [114, 146] on select "SHIPPED PENDING CANCELLED" at bounding box center [157, 144] width 111 height 9
click at [102, 140] on select "SHIPPED PENDING CANCELLED" at bounding box center [157, 144] width 111 height 9
select select "PENDING"
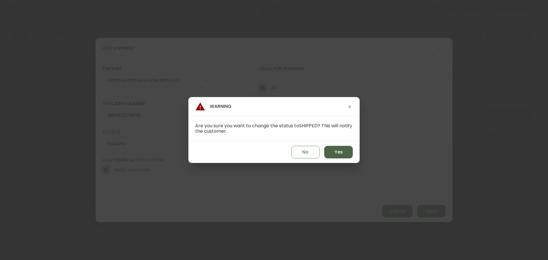
click at [340, 155] on span "Yes" at bounding box center [339, 152] width 8 height 6
type input "SHIPPED"
select select "SHIPPED"
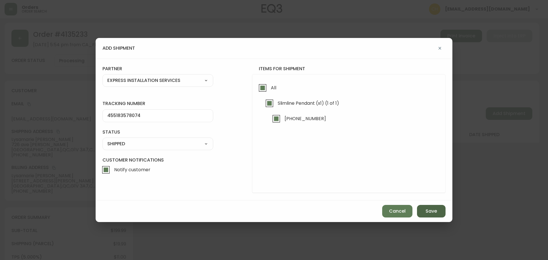
click at [436, 210] on span "Save" at bounding box center [431, 211] width 11 height 6
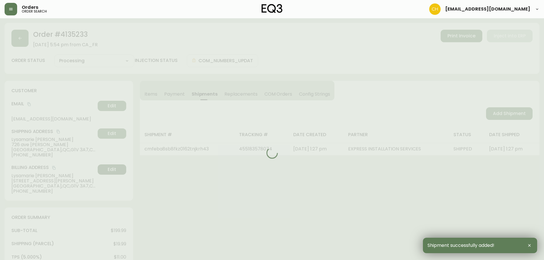
type input "Fully Shipped"
select select "FULLY_SHIPPED"
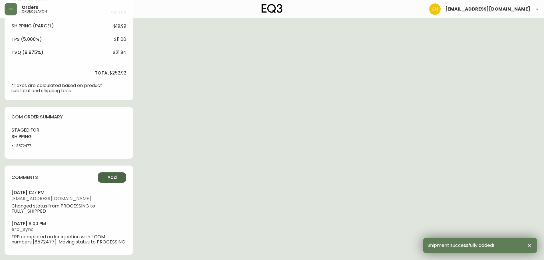
scroll to position [219, 0]
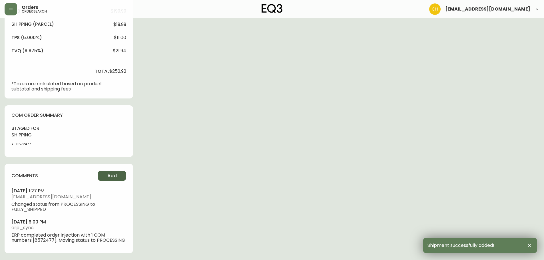
click at [115, 173] on span "Add" at bounding box center [111, 176] width 9 height 6
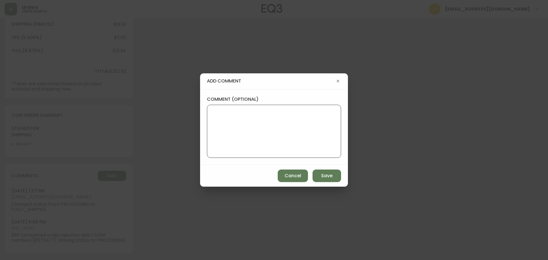
click at [228, 116] on textarea "comment (optional)" at bounding box center [274, 131] width 124 height 46
type textarea "CH"
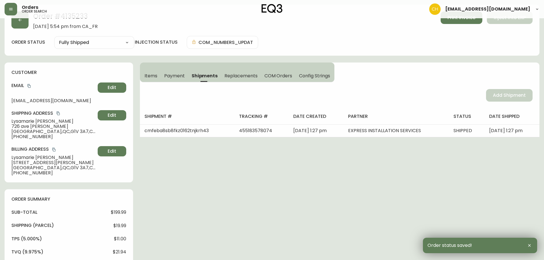
scroll to position [0, 0]
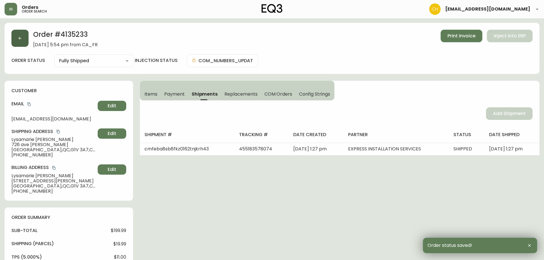
click at [22, 40] on icon "button" at bounding box center [20, 38] width 5 height 5
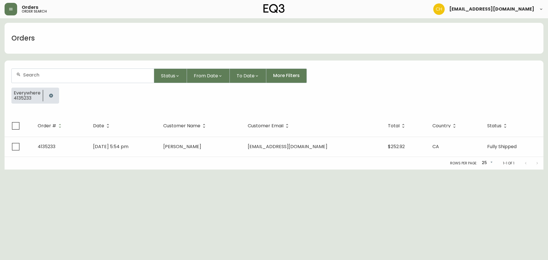
click at [28, 76] on input "text" at bounding box center [86, 74] width 126 height 5
type input "4135223"
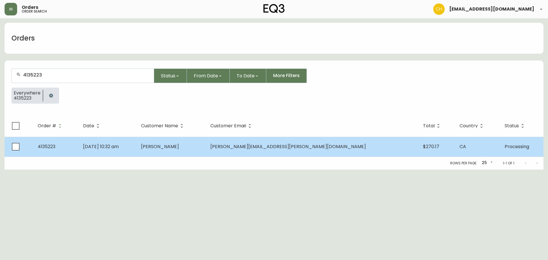
click at [206, 150] on td "[PERSON_NAME]" at bounding box center [170, 147] width 69 height 20
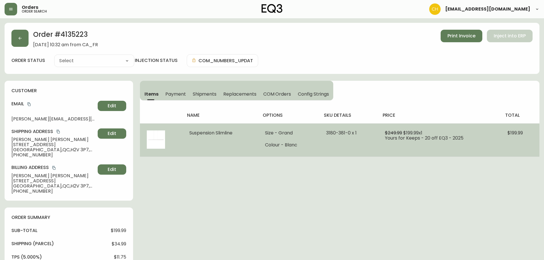
type input "Processing"
select select "PROCESSING"
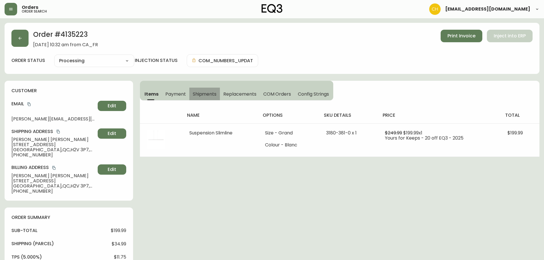
click at [205, 93] on span "Shipments" at bounding box center [205, 94] width 24 height 6
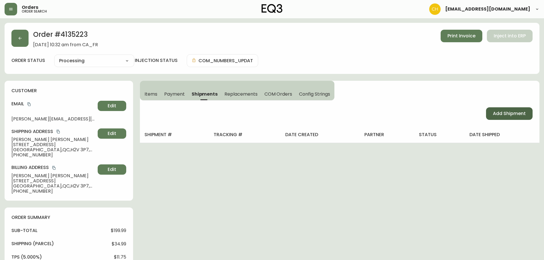
click at [501, 117] on span "Add Shipment" at bounding box center [509, 113] width 33 height 6
select select "PENDING"
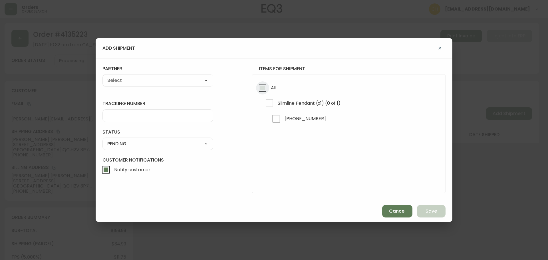
drag, startPoint x: 261, startPoint y: 90, endPoint x: 241, endPoint y: 84, distance: 21.2
click at [261, 90] on input "All" at bounding box center [262, 87] width 13 height 13
checkbox input "true"
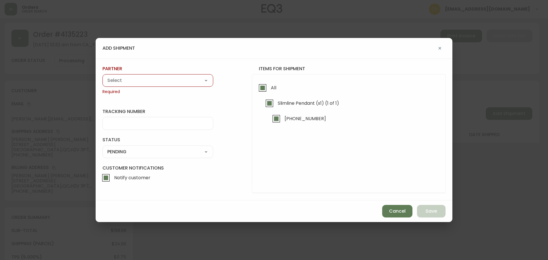
drag, startPoint x: 179, startPoint y: 81, endPoint x: 163, endPoint y: 84, distance: 16.6
click at [179, 81] on select "A Move to Remember LLC ABF Freight Alero [PERSON_NAME] Canada Post Canpar Expre…" at bounding box center [157, 80] width 111 height 9
select select "cjy0a9taa01x001669l98m63c"
click at [102, 76] on select "A Move to Remember LLC ABF Freight Alero [PERSON_NAME] Canada Post Canpar Expre…" at bounding box center [157, 80] width 111 height 9
type input "FedEx"
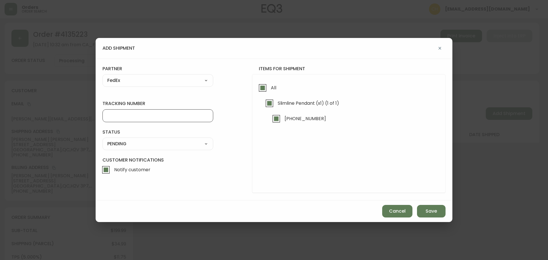
drag, startPoint x: 115, startPoint y: 115, endPoint x: 118, endPoint y: 115, distance: 3.1
click at [118, 115] on input "tracking number" at bounding box center [157, 115] width 101 height 5
type input "455183578085"
click at [114, 143] on select "SHIPPED PENDING CANCELLED" at bounding box center [157, 144] width 111 height 9
click at [102, 140] on select "SHIPPED PENDING CANCELLED" at bounding box center [157, 144] width 111 height 9
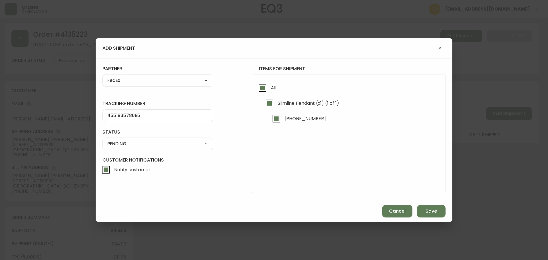
select select "PENDING"
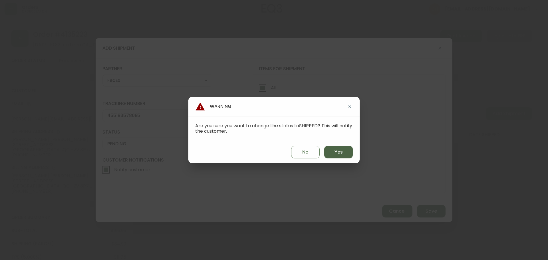
drag, startPoint x: 330, startPoint y: 151, endPoint x: 335, endPoint y: 152, distance: 4.5
click at [333, 152] on button "Yes" at bounding box center [338, 152] width 29 height 13
type input "SHIPPED"
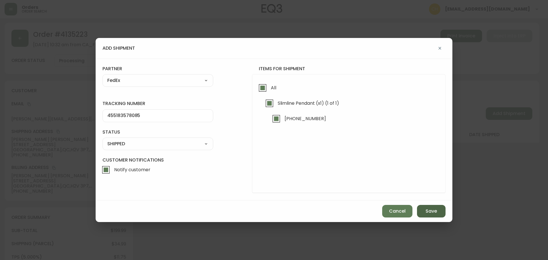
click at [425, 210] on button "Save" at bounding box center [431, 211] width 29 height 13
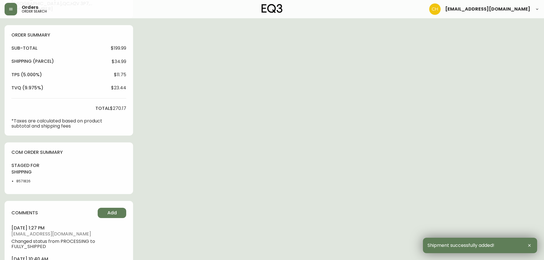
scroll to position [219, 0]
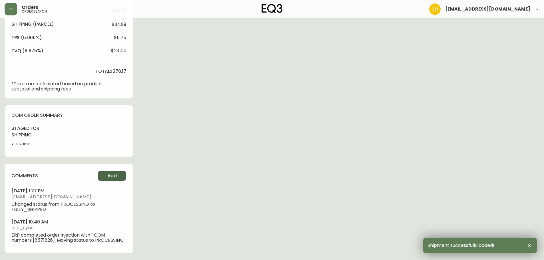
click at [108, 173] on button "Add" at bounding box center [112, 176] width 29 height 10
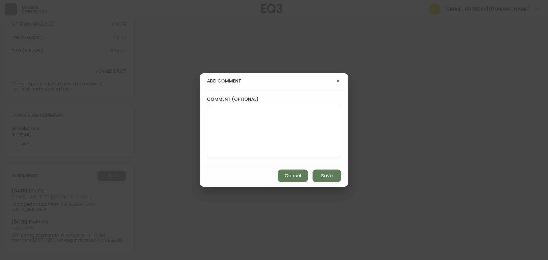
click at [215, 137] on textarea "comment (optional)" at bounding box center [274, 131] width 124 height 46
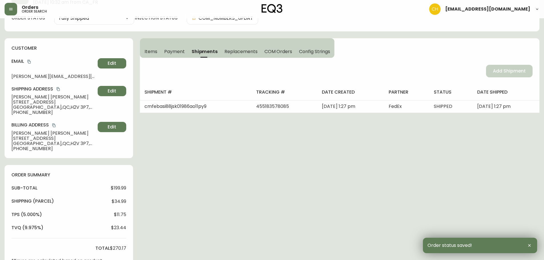
scroll to position [0, 0]
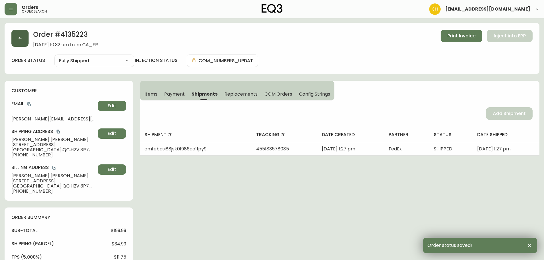
click at [24, 43] on button "button" at bounding box center [19, 38] width 17 height 17
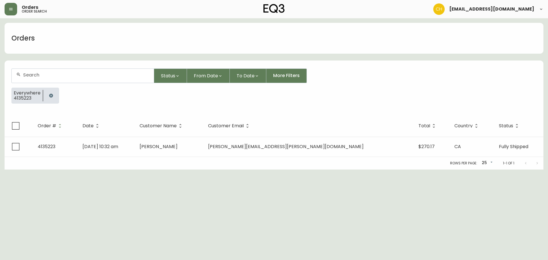
click at [35, 78] on div at bounding box center [83, 76] width 142 height 14
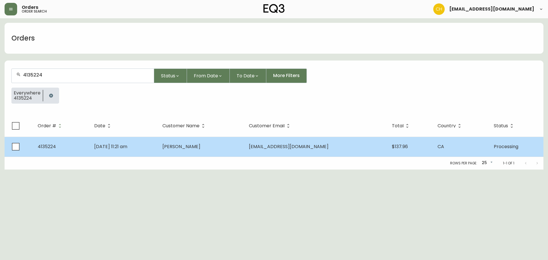
click at [158, 144] on td "[DATE] 11:21 am" at bounding box center [124, 147] width 68 height 20
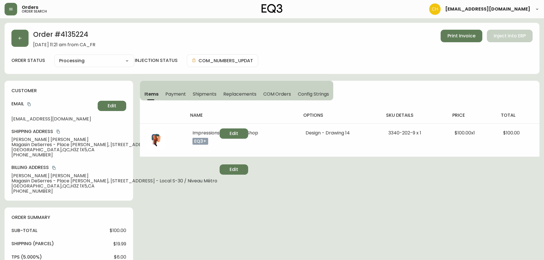
click at [200, 96] on span "Shipments" at bounding box center [205, 94] width 24 height 6
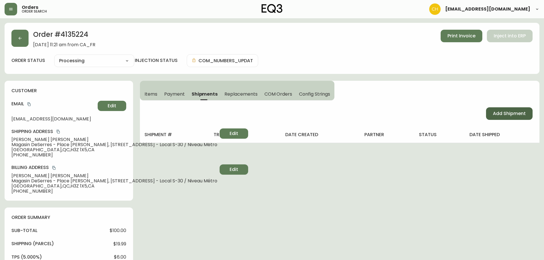
click at [504, 115] on span "Add Shipment" at bounding box center [509, 113] width 33 height 6
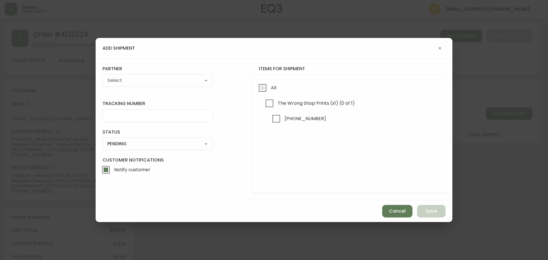
click at [259, 88] on input "All" at bounding box center [262, 87] width 13 height 13
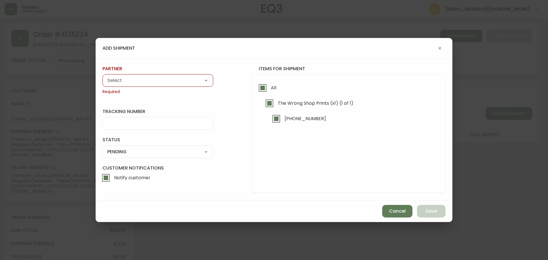
click at [181, 80] on select "A Move to Remember LLC ABF Freight Alero [PERSON_NAME] Canada Post Canpar Expre…" at bounding box center [157, 80] width 111 height 9
click at [102, 76] on select "A Move to Remember LLC ABF Freight Alero [PERSON_NAME] Canada Post Canpar Expre…" at bounding box center [157, 80] width 111 height 9
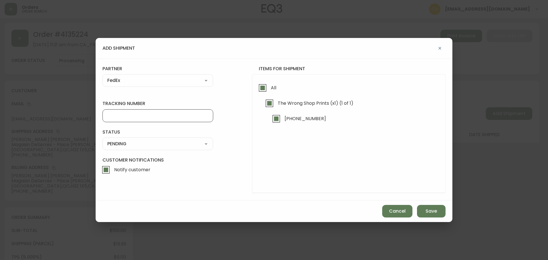
click at [129, 116] on input "tracking number" at bounding box center [157, 115] width 101 height 5
click at [122, 149] on div "SHIPPED PENDING CANCELLED" at bounding box center [157, 144] width 111 height 13
click at [122, 146] on select "SHIPPED PENDING CANCELLED" at bounding box center [157, 144] width 111 height 9
click at [102, 140] on select "SHIPPED PENDING CANCELLED" at bounding box center [157, 144] width 111 height 9
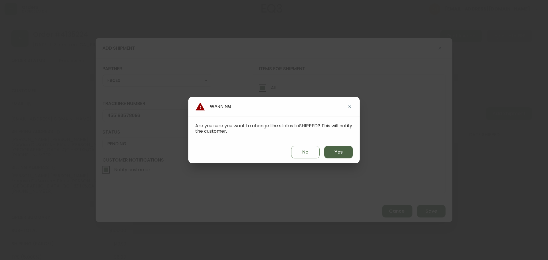
click at [333, 152] on button "Yes" at bounding box center [338, 152] width 29 height 13
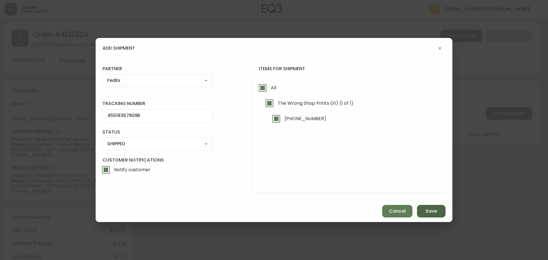
click at [427, 212] on span "Save" at bounding box center [431, 211] width 11 height 6
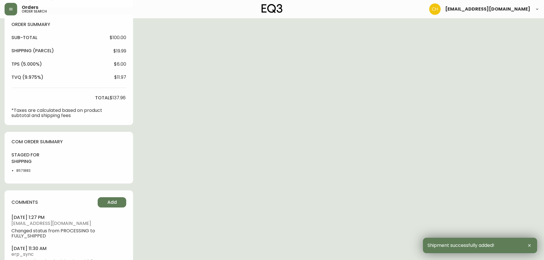
scroll to position [219, 0]
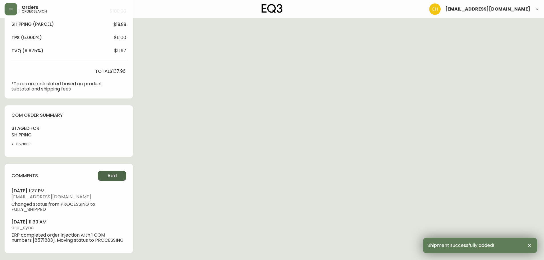
click at [107, 175] on button "Add" at bounding box center [112, 176] width 29 height 10
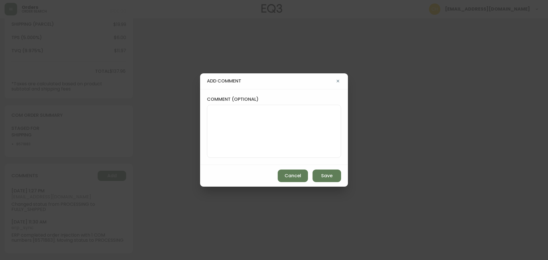
click at [226, 126] on textarea "comment (optional)" at bounding box center [274, 131] width 124 height 46
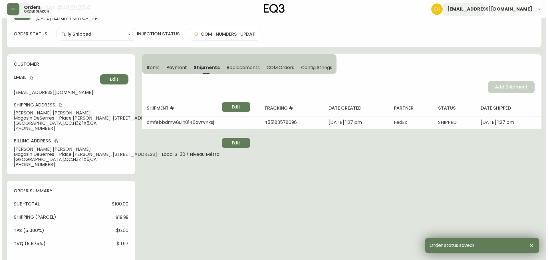
scroll to position [0, 0]
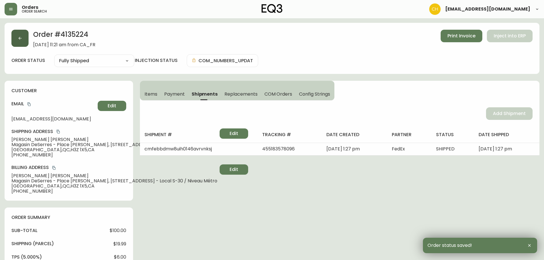
click at [22, 43] on button "button" at bounding box center [19, 38] width 17 height 17
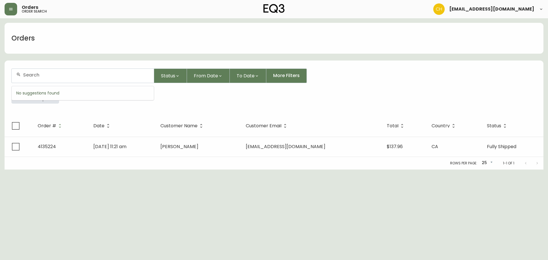
click at [27, 73] on input "text" at bounding box center [86, 74] width 126 height 5
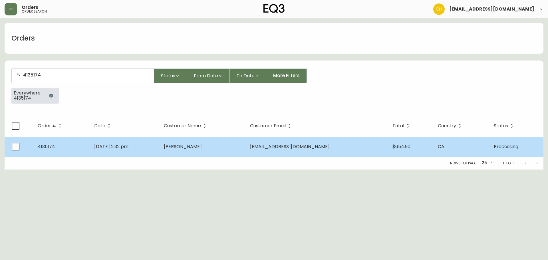
click at [202, 147] on span "[PERSON_NAME]" at bounding box center [183, 146] width 38 height 7
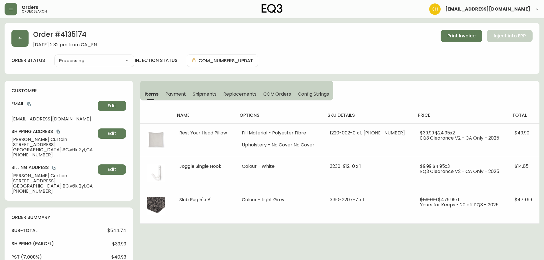
click at [202, 92] on span "Shipments" at bounding box center [205, 94] width 24 height 6
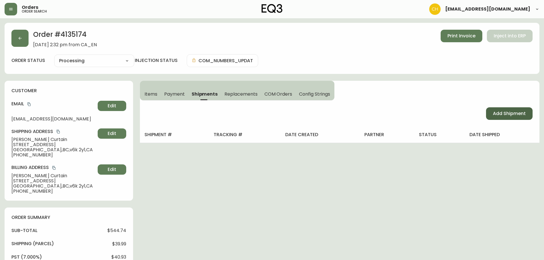
click at [503, 114] on span "Add Shipment" at bounding box center [509, 113] width 33 height 6
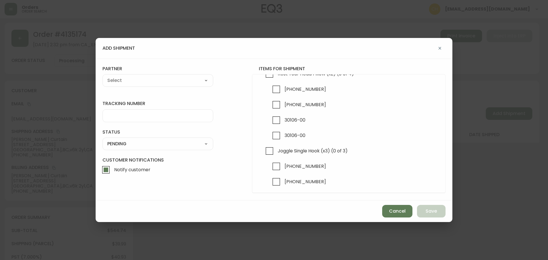
scroll to position [57, 0]
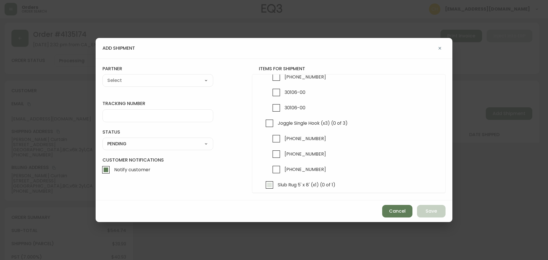
click at [268, 184] on input "Slub Rug 5' x 8' (x1) (0 of 1)" at bounding box center [269, 184] width 13 height 13
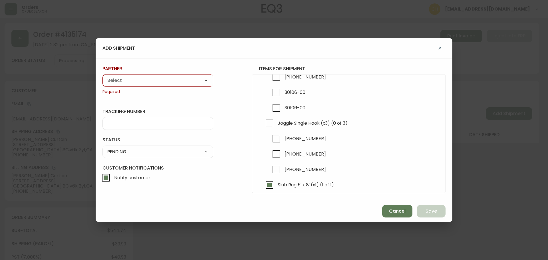
click at [156, 85] on div "A Move to Remember LLC ABF Freight Alero [PERSON_NAME] Canada Post Canpar Expre…" at bounding box center [157, 80] width 111 height 13
click at [154, 82] on select "A Move to Remember LLC ABF Freight Alero [PERSON_NAME] Canada Post Canpar Expre…" at bounding box center [157, 80] width 111 height 9
click at [102, 76] on select "A Move to Remember LLC ABF Freight Alero [PERSON_NAME] Canada Post Canpar Expre…" at bounding box center [157, 80] width 111 height 9
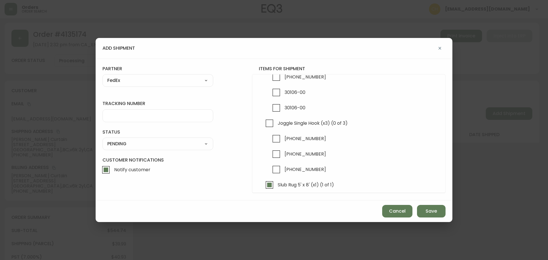
click at [127, 115] on input "tracking number" at bounding box center [157, 115] width 101 height 5
click at [152, 143] on select "SHIPPED PENDING CANCELLED" at bounding box center [157, 144] width 111 height 9
click at [102, 140] on select "SHIPPED PENDING CANCELLED" at bounding box center [157, 144] width 111 height 9
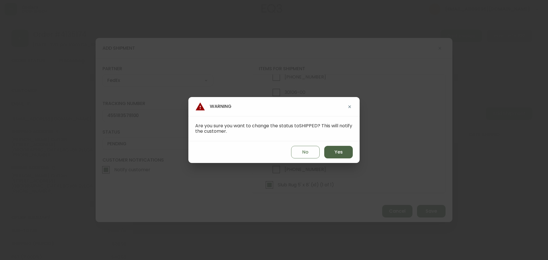
click at [330, 154] on button "Yes" at bounding box center [338, 152] width 29 height 13
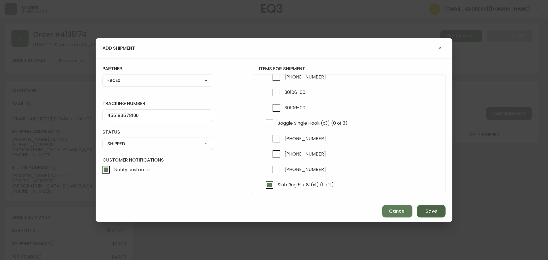
click at [433, 210] on span "Save" at bounding box center [431, 211] width 11 height 6
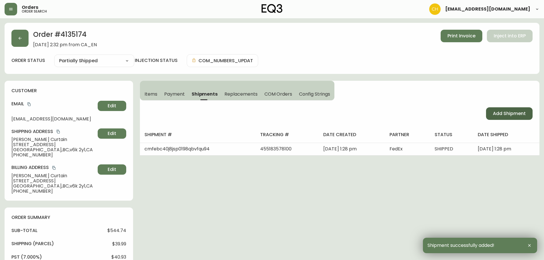
click at [509, 116] on span "Add Shipment" at bounding box center [509, 113] width 33 height 6
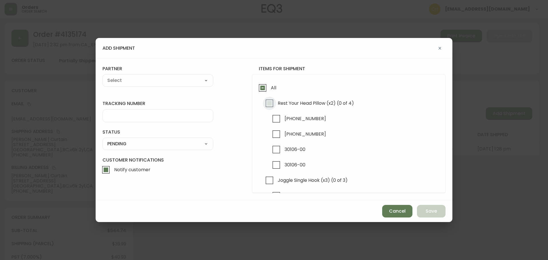
click at [269, 103] on input "Rest Your Head Pillow (x2) (0 of 4)" at bounding box center [269, 103] width 13 height 13
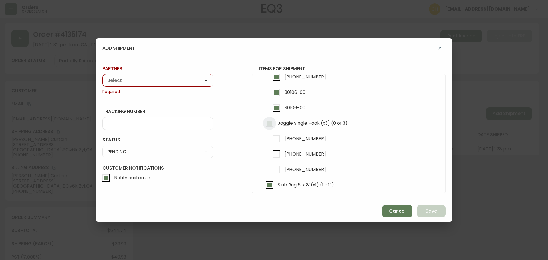
click at [268, 124] on input "Joggle Single Hook (x3) (0 of 3)" at bounding box center [269, 123] width 13 height 13
click at [156, 82] on select "A Move to Remember LLC ABF Freight Alero [PERSON_NAME] Canada Post Canpar Expre…" at bounding box center [157, 80] width 111 height 9
click at [102, 76] on select "A Move to Remember LLC ABF Freight Alero [PERSON_NAME] Canada Post Canpar Expre…" at bounding box center [157, 80] width 111 height 9
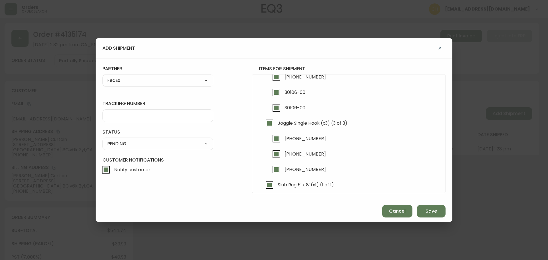
click at [131, 116] on input "tracking number" at bounding box center [157, 115] width 101 height 5
click at [130, 149] on div "SHIPPED PENDING CANCELLED" at bounding box center [157, 144] width 111 height 13
click at [134, 144] on select "SHIPPED PENDING CANCELLED" at bounding box center [157, 144] width 111 height 9
click at [102, 140] on select "SHIPPED PENDING CANCELLED" at bounding box center [157, 144] width 111 height 9
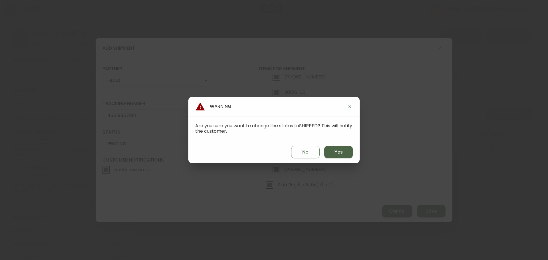
drag, startPoint x: 338, startPoint y: 155, endPoint x: 353, endPoint y: 163, distance: 16.7
click at [339, 155] on span "Yes" at bounding box center [339, 152] width 8 height 6
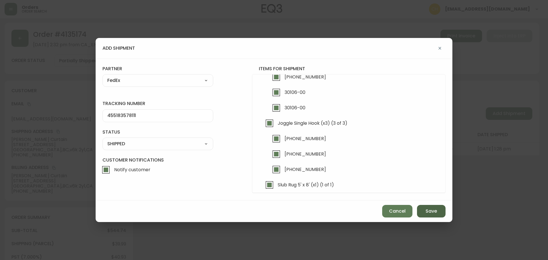
click at [436, 213] on span "Save" at bounding box center [431, 211] width 11 height 6
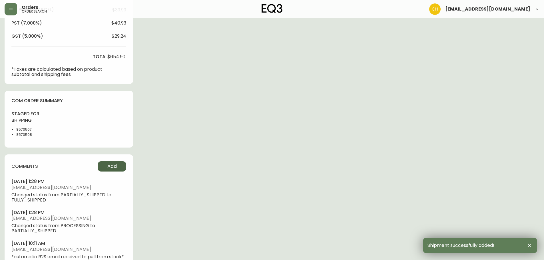
scroll to position [257, 0]
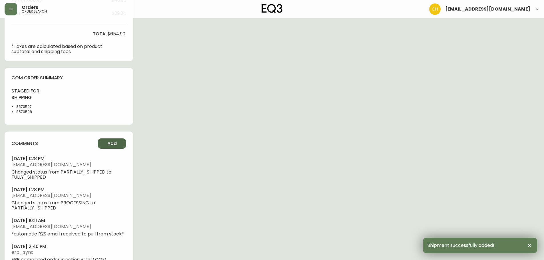
click at [114, 144] on span "Add" at bounding box center [111, 143] width 9 height 6
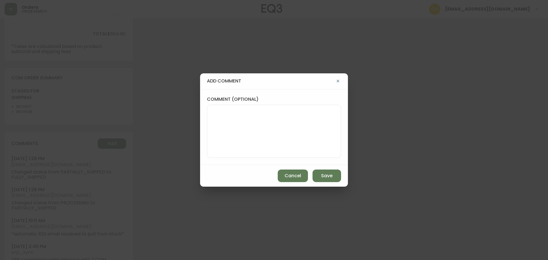
click at [205, 111] on div "comment (optional)" at bounding box center [274, 127] width 148 height 76
click at [213, 114] on textarea "comment (optional)" at bounding box center [274, 131] width 124 height 46
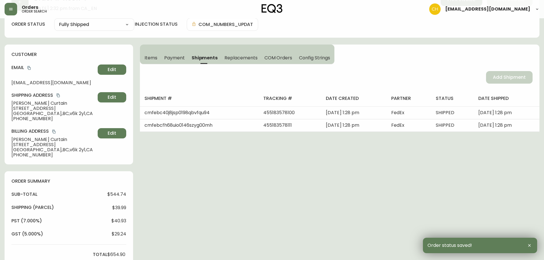
scroll to position [0, 0]
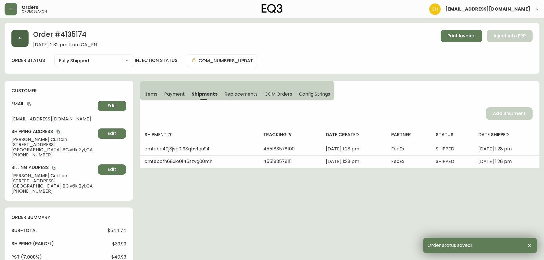
click at [18, 39] on icon "button" at bounding box center [20, 38] width 5 height 5
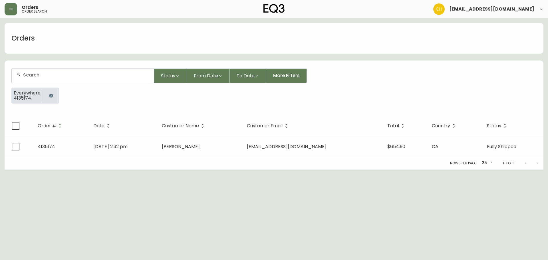
drag, startPoint x: 31, startPoint y: 72, endPoint x: 36, endPoint y: 72, distance: 4.9
click at [36, 72] on div at bounding box center [83, 76] width 142 height 14
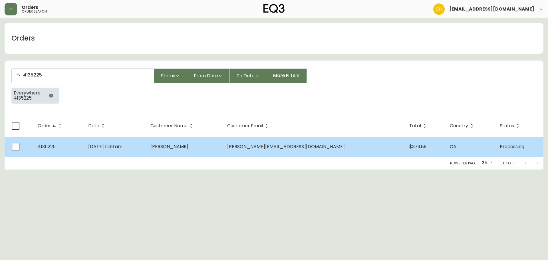
click at [146, 140] on td "[DATE] 11:39 am" at bounding box center [115, 147] width 62 height 20
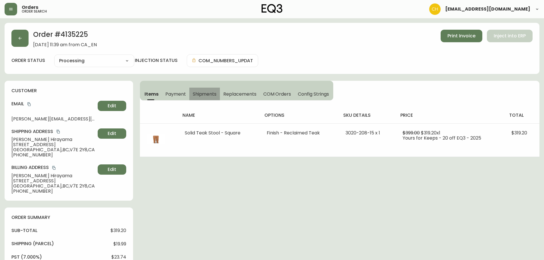
click at [202, 93] on span "Shipments" at bounding box center [205, 94] width 24 height 6
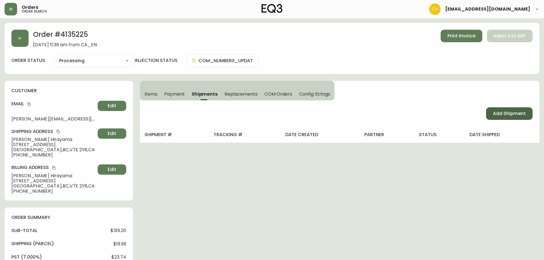
click at [511, 114] on span "Add Shipment" at bounding box center [509, 113] width 33 height 6
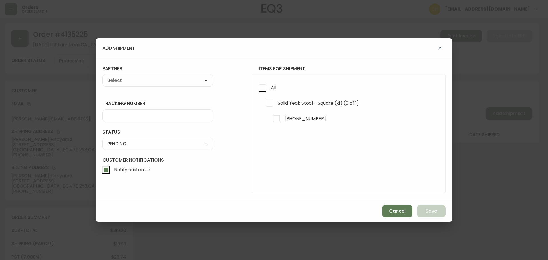
drag, startPoint x: 259, startPoint y: 88, endPoint x: 231, endPoint y: 86, distance: 27.2
click at [258, 88] on input "All" at bounding box center [262, 87] width 13 height 13
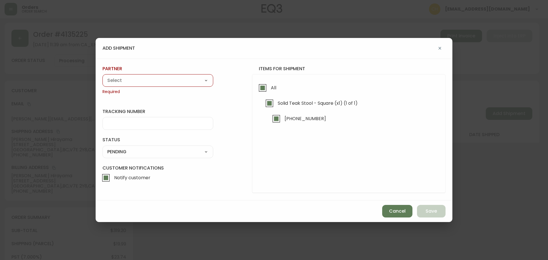
drag, startPoint x: 169, startPoint y: 81, endPoint x: 166, endPoint y: 84, distance: 4.1
click at [169, 81] on select "A Move to Remember LLC ABF Freight Alero [PERSON_NAME] Canada Post Canpar Expre…" at bounding box center [157, 80] width 111 height 9
click at [102, 76] on select "A Move to Remember LLC ABF Freight Alero [PERSON_NAME] Canada Post Canpar Expre…" at bounding box center [157, 80] width 111 height 9
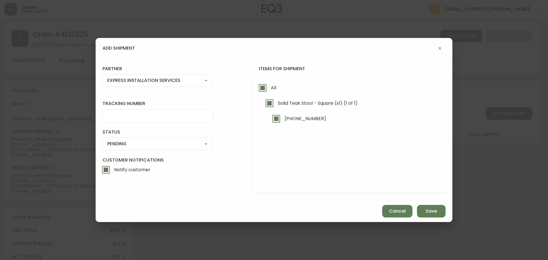
drag, startPoint x: 122, startPoint y: 116, endPoint x: 126, endPoint y: 116, distance: 4.0
click at [126, 117] on input "tracking number" at bounding box center [157, 115] width 101 height 5
click at [125, 142] on select "SHIPPED PENDING CANCELLED" at bounding box center [157, 144] width 111 height 9
click at [102, 140] on select "SHIPPED PENDING CANCELLED" at bounding box center [157, 144] width 111 height 9
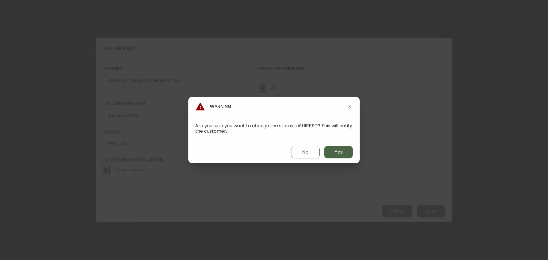
click at [335, 153] on span "Yes" at bounding box center [339, 152] width 8 height 6
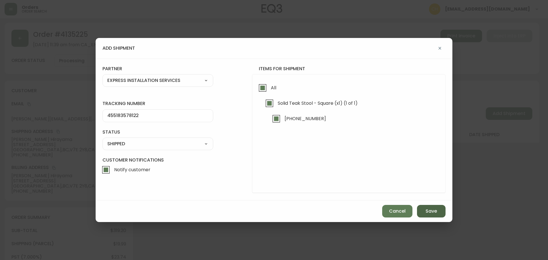
click at [429, 211] on span "Save" at bounding box center [431, 211] width 11 height 6
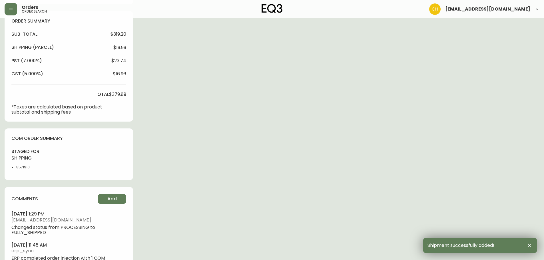
scroll to position [219, 0]
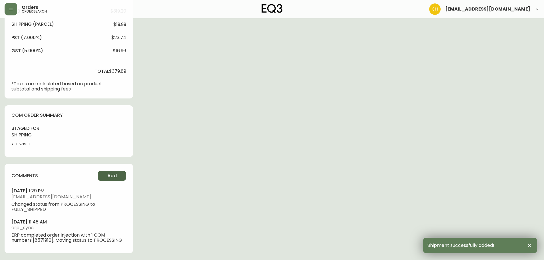
click at [108, 176] on span "Add" at bounding box center [111, 176] width 9 height 6
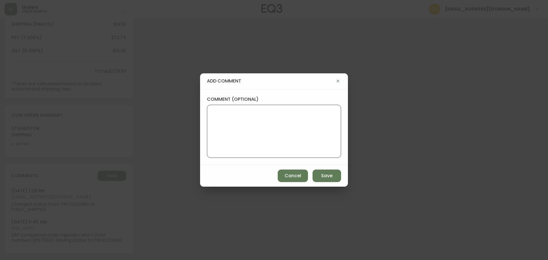
click at [221, 129] on textarea "comment (optional)" at bounding box center [274, 131] width 124 height 46
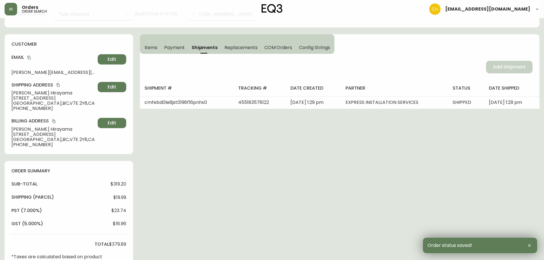
scroll to position [0, 0]
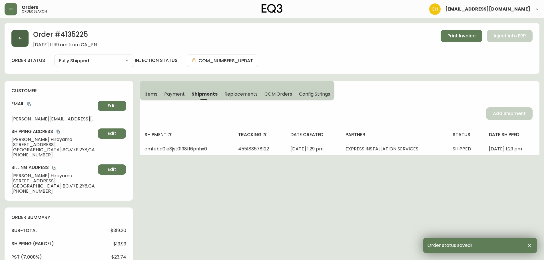
click at [24, 41] on button "button" at bounding box center [19, 38] width 17 height 17
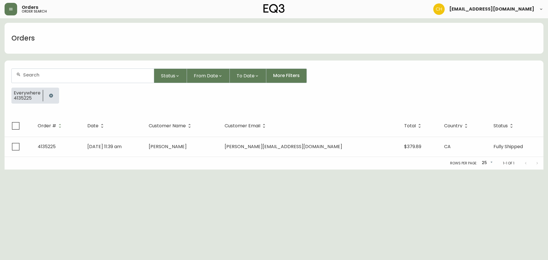
click at [31, 73] on input "text" at bounding box center [86, 74] width 126 height 5
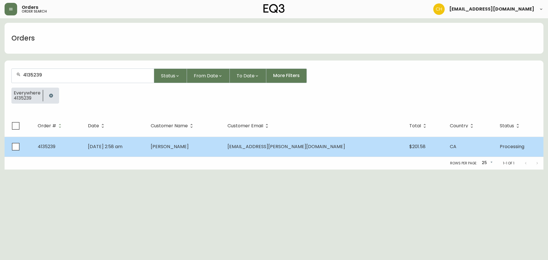
click at [146, 153] on td "[DATE] 2:58 am" at bounding box center [114, 147] width 63 height 20
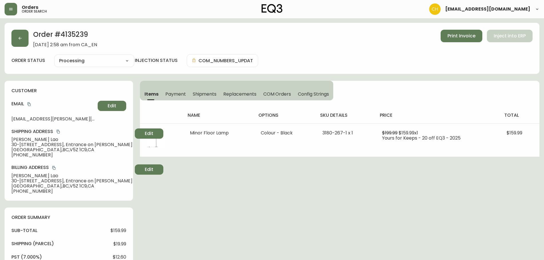
drag, startPoint x: 202, startPoint y: 94, endPoint x: 207, endPoint y: 94, distance: 4.9
click at [204, 94] on span "Shipments" at bounding box center [205, 94] width 24 height 6
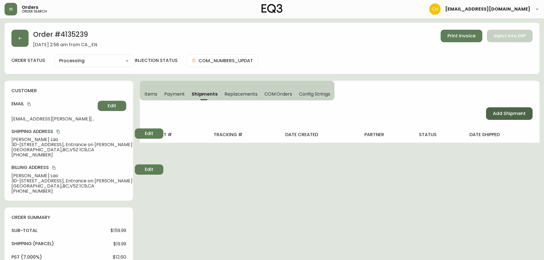
click at [496, 114] on span "Add Shipment" at bounding box center [509, 113] width 33 height 6
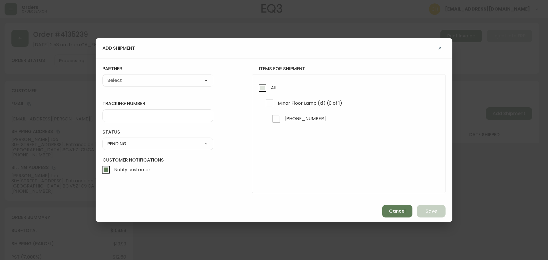
click at [262, 90] on input "All" at bounding box center [262, 87] width 13 height 13
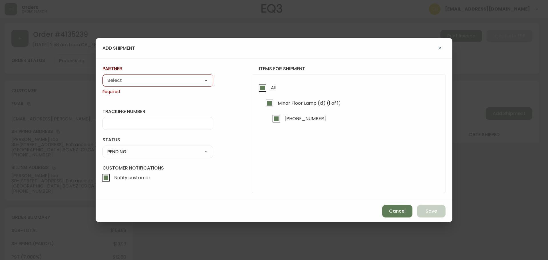
click at [174, 78] on select "A Move to Remember LLC ABF Freight Alero [PERSON_NAME] Canada Post Canpar Expre…" at bounding box center [157, 80] width 111 height 9
click at [102, 76] on select "A Move to Remember LLC ABF Freight Alero [PERSON_NAME] Canada Post Canpar Expre…" at bounding box center [157, 80] width 111 height 9
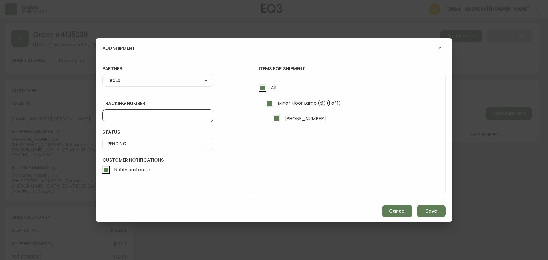
click at [126, 118] on input "tracking number" at bounding box center [157, 115] width 101 height 5
click at [121, 144] on select "SHIPPED PENDING CANCELLED" at bounding box center [157, 144] width 111 height 9
click at [102, 140] on select "SHIPPED PENDING CANCELLED" at bounding box center [157, 144] width 111 height 9
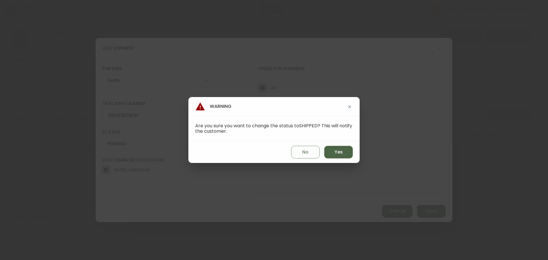
click at [337, 154] on span "Yes" at bounding box center [339, 152] width 8 height 6
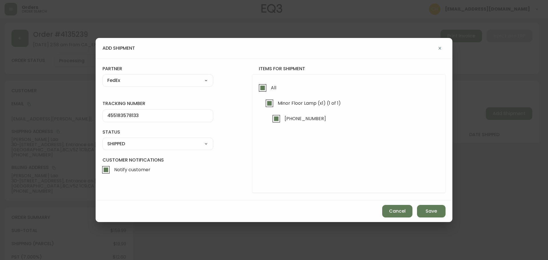
drag, startPoint x: 427, startPoint y: 209, endPoint x: 422, endPoint y: 203, distance: 8.5
click at [427, 207] on button "Save" at bounding box center [431, 211] width 29 height 13
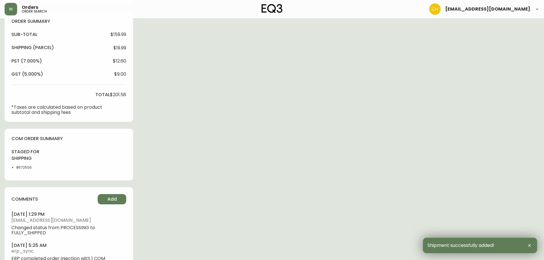
scroll to position [219, 0]
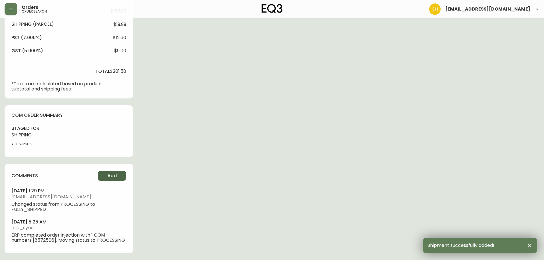
click at [109, 174] on span "Add" at bounding box center [111, 176] width 9 height 6
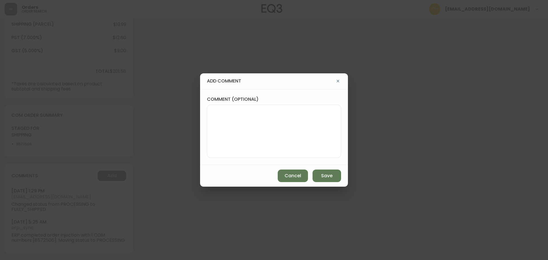
click at [215, 140] on textarea "comment (optional)" at bounding box center [274, 131] width 124 height 46
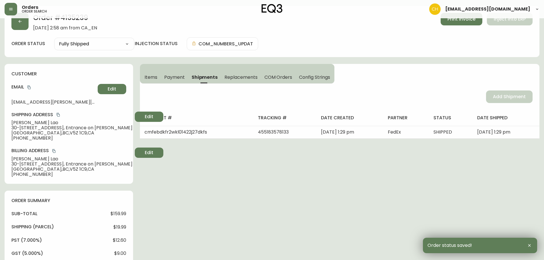
scroll to position [0, 0]
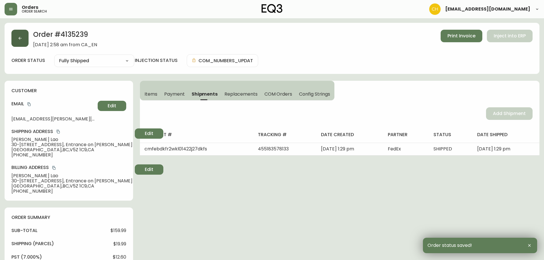
click at [24, 44] on button "button" at bounding box center [19, 38] width 17 height 17
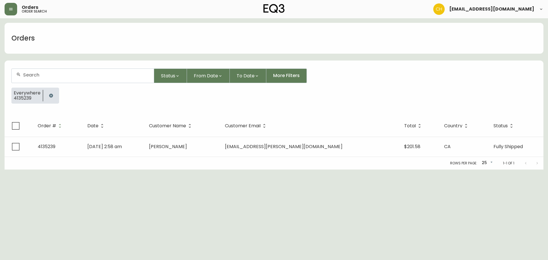
click at [37, 73] on input "text" at bounding box center [86, 74] width 126 height 5
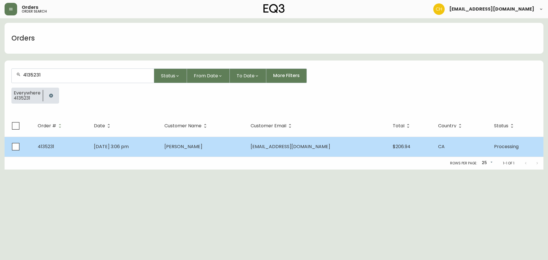
click at [156, 140] on td "[DATE] 3:06 pm" at bounding box center [124, 147] width 70 height 20
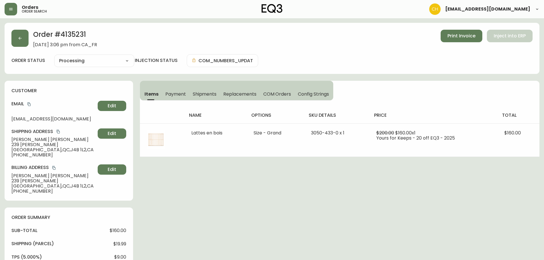
click at [204, 93] on span "Shipments" at bounding box center [205, 94] width 24 height 6
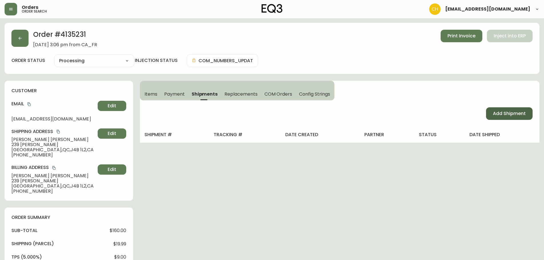
click at [506, 117] on button "Add Shipment" at bounding box center [509, 113] width 47 height 13
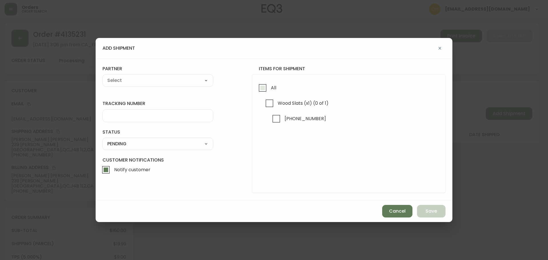
click at [258, 87] on input "All" at bounding box center [262, 87] width 13 height 13
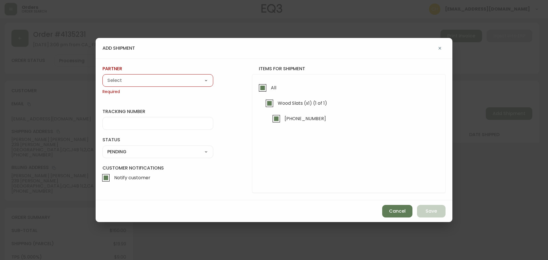
click at [177, 81] on select "A Move to Remember LLC ABF Freight Alero [PERSON_NAME] Canada Post Canpar Expre…" at bounding box center [157, 80] width 111 height 9
click at [102, 76] on select "A Move to Remember LLC ABF Freight Alero [PERSON_NAME] Canada Post Canpar Expre…" at bounding box center [157, 80] width 111 height 9
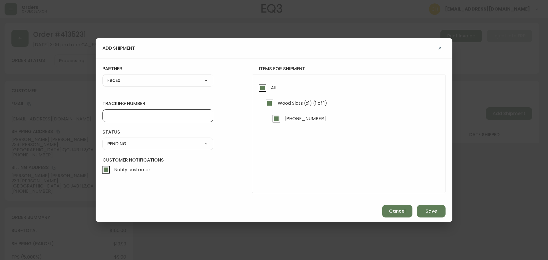
click at [121, 118] on input "tracking number" at bounding box center [157, 115] width 101 height 5
click at [119, 143] on select "SHIPPED PENDING CANCELLED" at bounding box center [157, 144] width 111 height 9
click at [102, 140] on select "SHIPPED PENDING CANCELLED" at bounding box center [157, 144] width 111 height 9
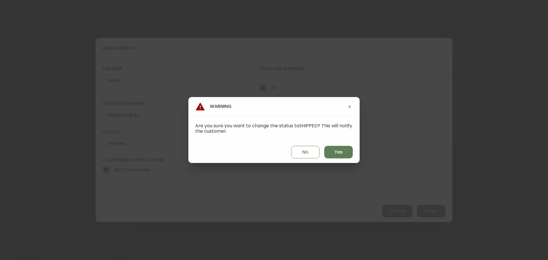
drag, startPoint x: 329, startPoint y: 151, endPoint x: 347, endPoint y: 159, distance: 20.4
click at [329, 151] on button "Yes" at bounding box center [338, 152] width 29 height 13
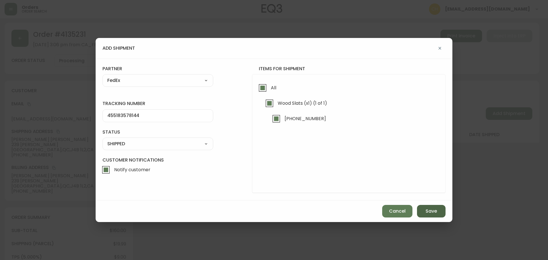
click at [430, 213] on span "Save" at bounding box center [431, 211] width 11 height 6
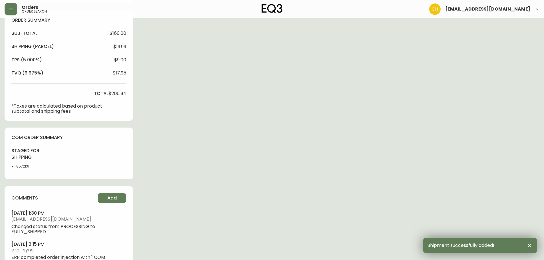
scroll to position [219, 0]
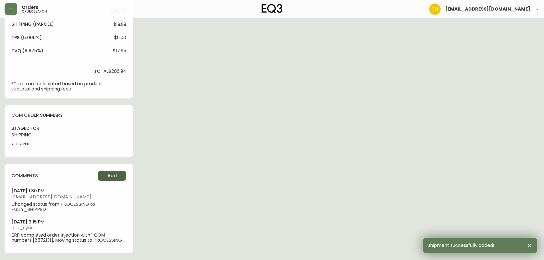
click at [113, 174] on span "Add" at bounding box center [111, 176] width 9 height 6
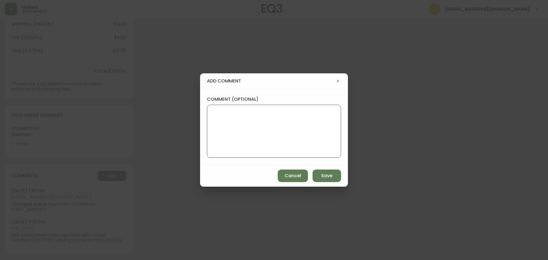
click at [216, 131] on textarea "comment (optional)" at bounding box center [274, 131] width 124 height 46
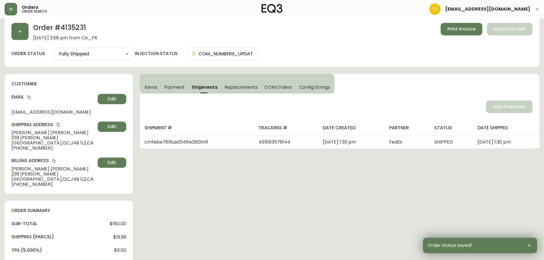
scroll to position [0, 0]
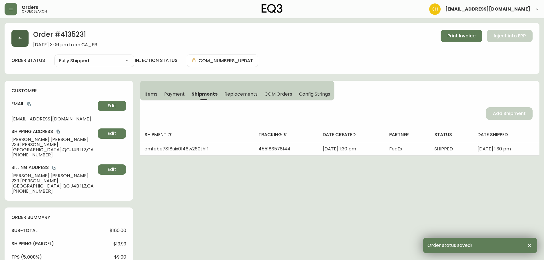
click at [20, 43] on button "button" at bounding box center [19, 38] width 17 height 17
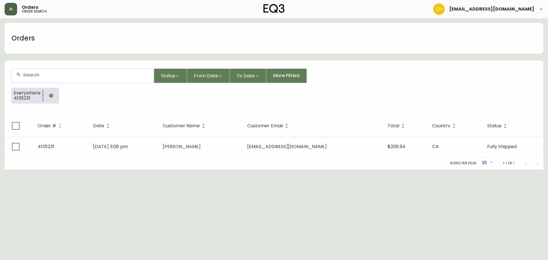
click at [8, 8] on button "button" at bounding box center [11, 9] width 13 height 13
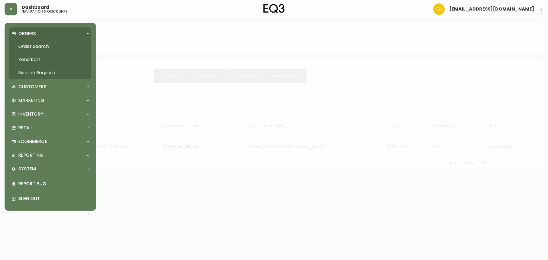
click at [29, 73] on link "Swatch Requests" at bounding box center [50, 72] width 82 height 13
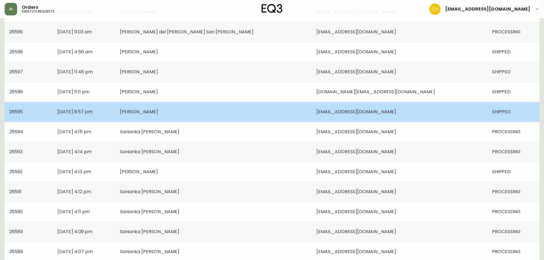
scroll to position [143, 0]
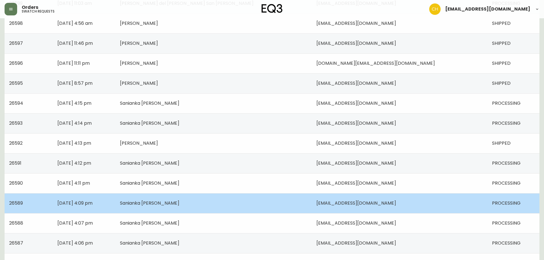
click at [179, 204] on span "Sanianka [PERSON_NAME]" at bounding box center [149, 203] width 59 height 7
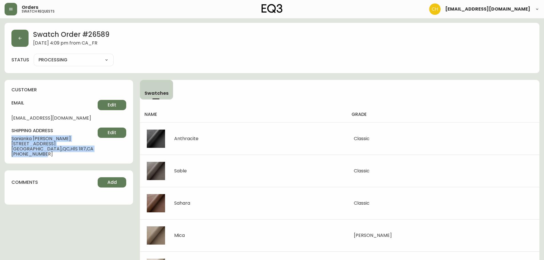
drag, startPoint x: 11, startPoint y: 137, endPoint x: 57, endPoint y: 153, distance: 48.0
click at [57, 153] on div "shipping address [GEOGRAPHIC_DATA][PERSON_NAME][STREET_ADDRESS] [PHONE_NUMBER] …" at bounding box center [68, 142] width 115 height 29
copy div "Sanianka [PERSON_NAME] [STREET_ADDRESS] [PHONE_NUMBER]"
click at [21, 38] on icon "button" at bounding box center [20, 38] width 5 height 5
